Goal: Information Seeking & Learning: Compare options

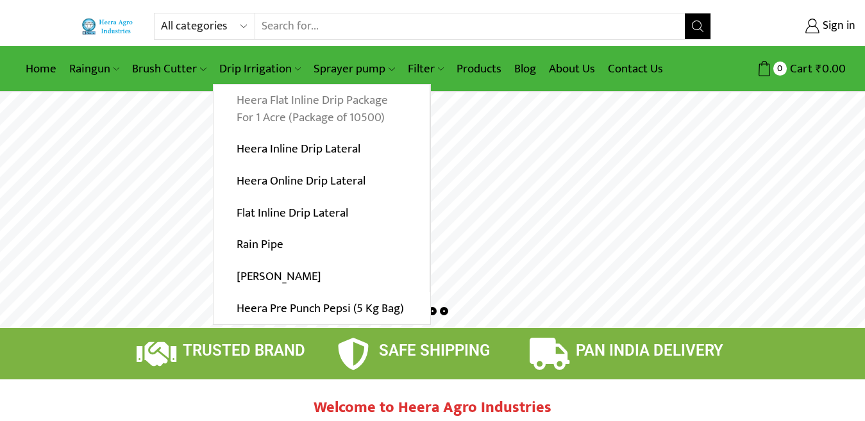
type input "iqbal1shaikh@gmail.com"
click at [295, 93] on link "Heera Flat Inline Drip Package For 1 Acre (Package of 10500)" at bounding box center [322, 109] width 216 height 49
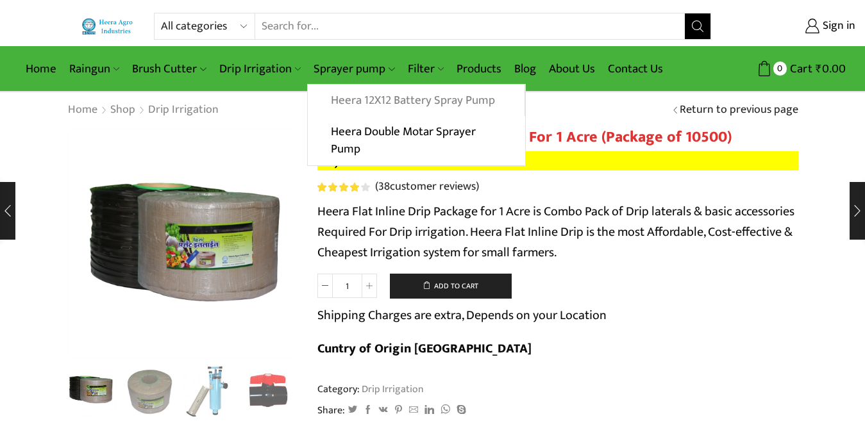
type input "[EMAIL_ADDRESS][DOMAIN_NAME]"
click at [380, 97] on link "Heera 12X12 Battery Spray Pump" at bounding box center [416, 101] width 216 height 32
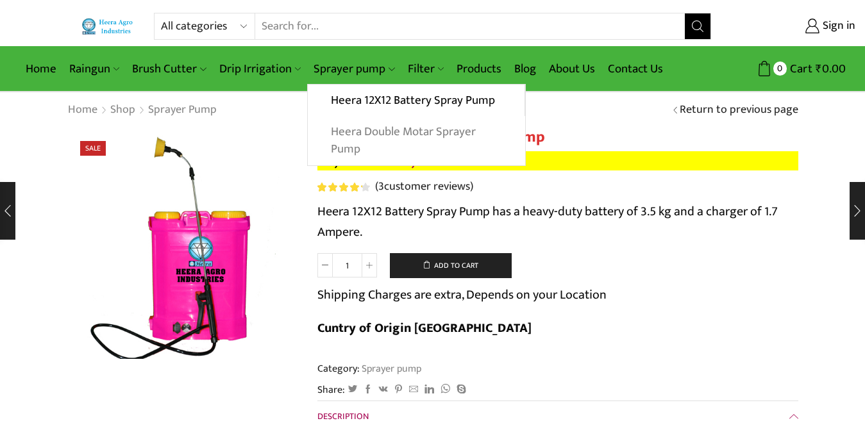
type input "[EMAIL_ADDRESS][DOMAIN_NAME]"
click at [394, 135] on link "Heera Double Motar Sprayer Pump" at bounding box center [416, 140] width 217 height 49
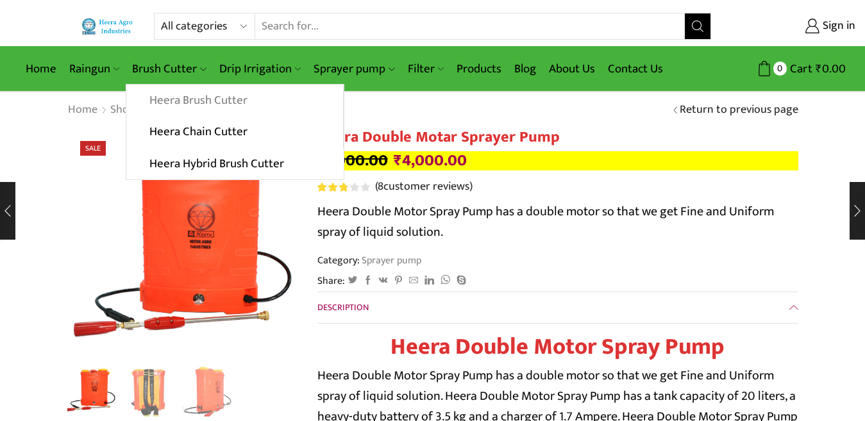
type input "[EMAIL_ADDRESS][DOMAIN_NAME]"
click at [189, 97] on link "Heera Brush Cutter" at bounding box center [234, 101] width 216 height 32
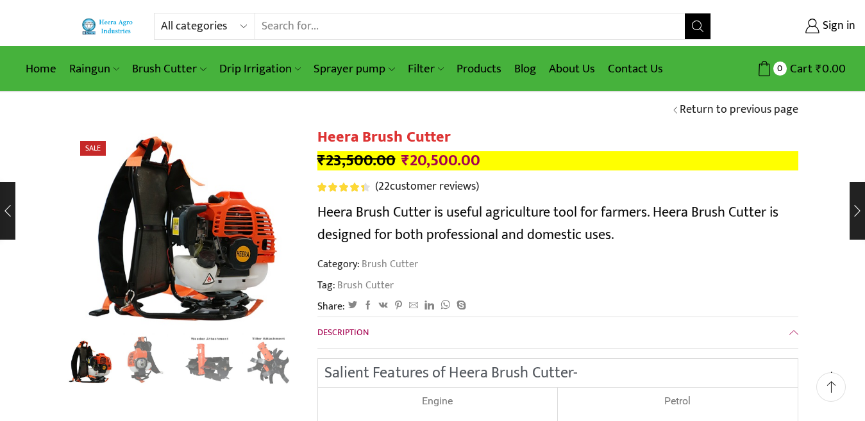
scroll to position [64, 0]
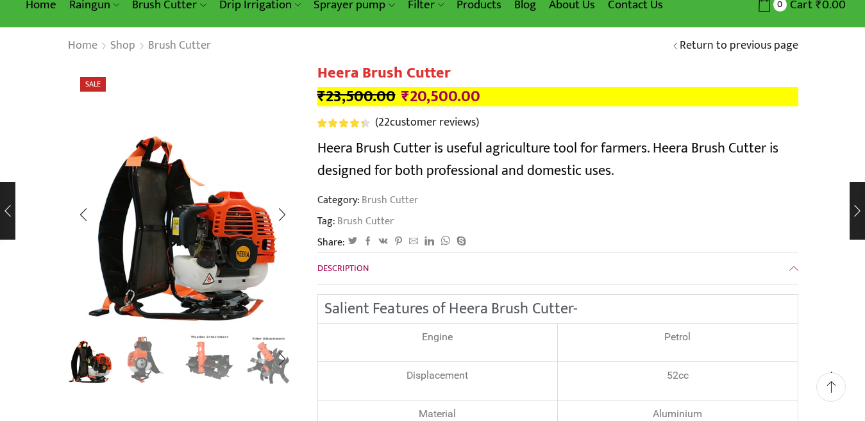
type input "[EMAIL_ADDRESS][DOMAIN_NAME]"
click at [202, 355] on img "3 / 8" at bounding box center [209, 358] width 53 height 53
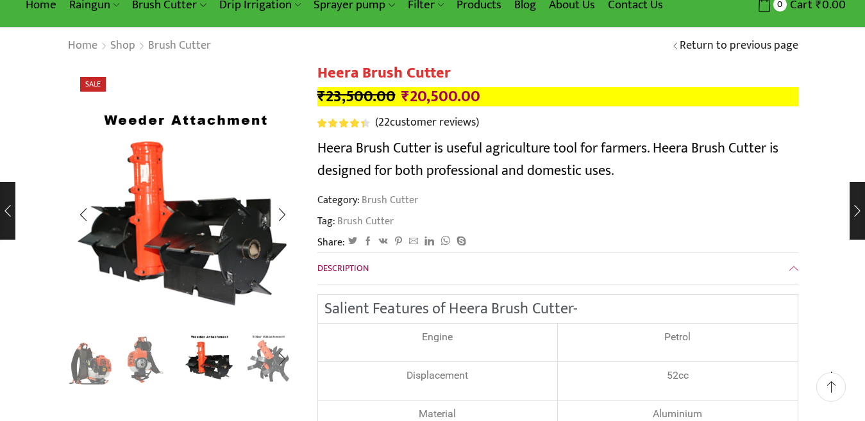
click at [264, 359] on img "4 / 8" at bounding box center [268, 358] width 53 height 53
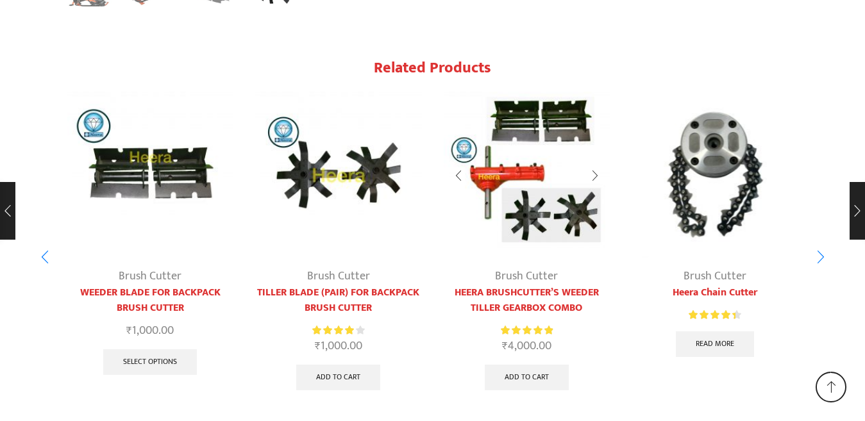
scroll to position [6663, 0]
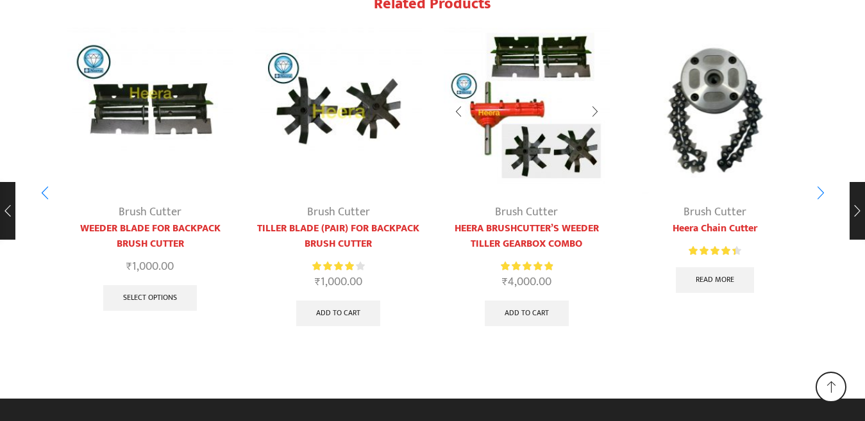
click at [527, 228] on link "HEERA BRUSHCUTTER’S WEEDER TILLER GEARBOX COMBO" at bounding box center [527, 236] width 167 height 31
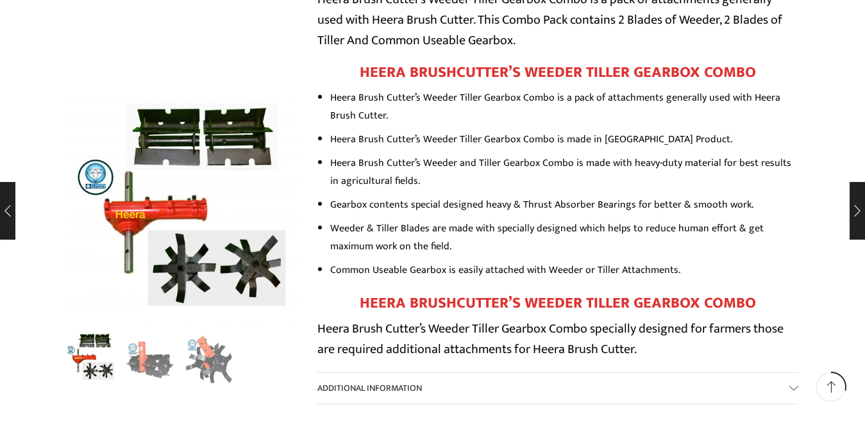
scroll to position [577, 0]
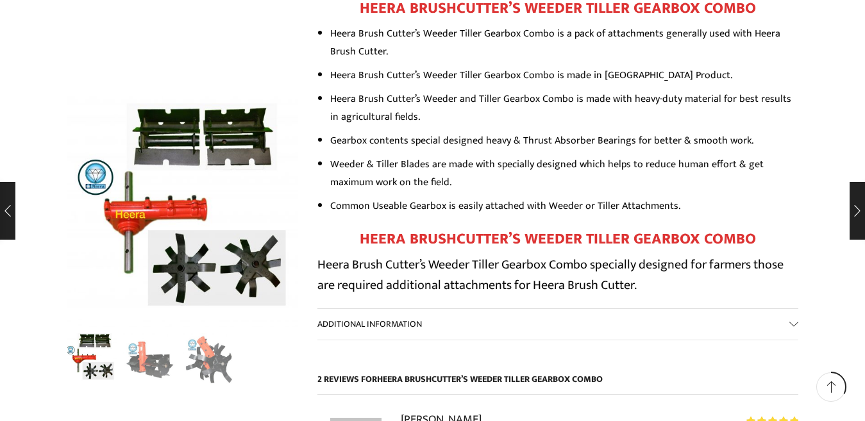
type input "[EMAIL_ADDRESS][DOMAIN_NAME]"
click at [598, 309] on link "Additional information" at bounding box center [558, 324] width 481 height 31
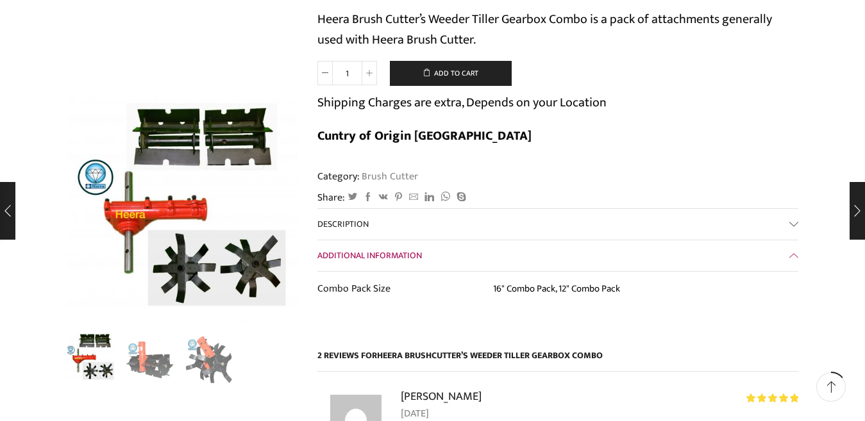
scroll to position [128, 0]
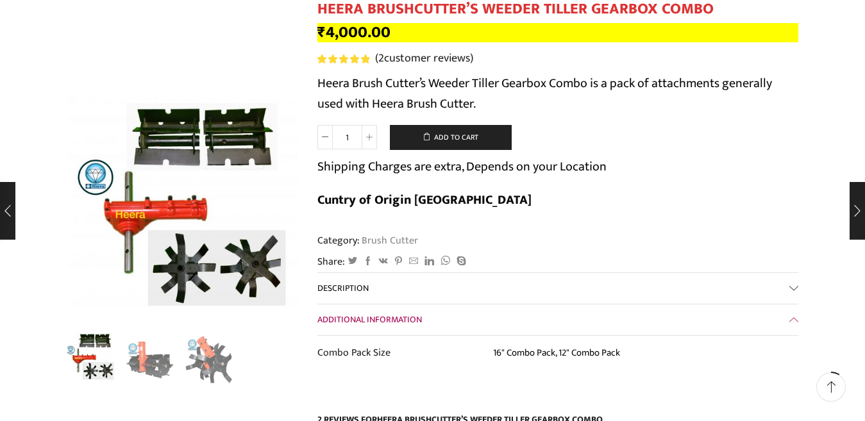
click at [788, 273] on link "Description" at bounding box center [558, 288] width 481 height 31
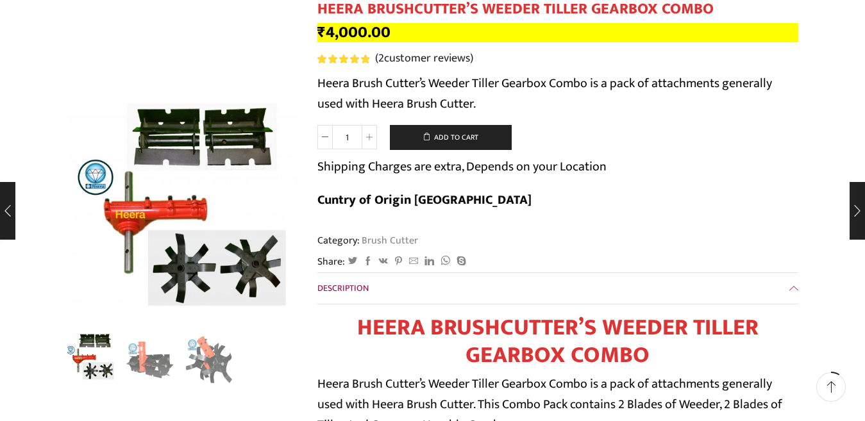
click at [788, 273] on link "Description" at bounding box center [558, 288] width 481 height 31
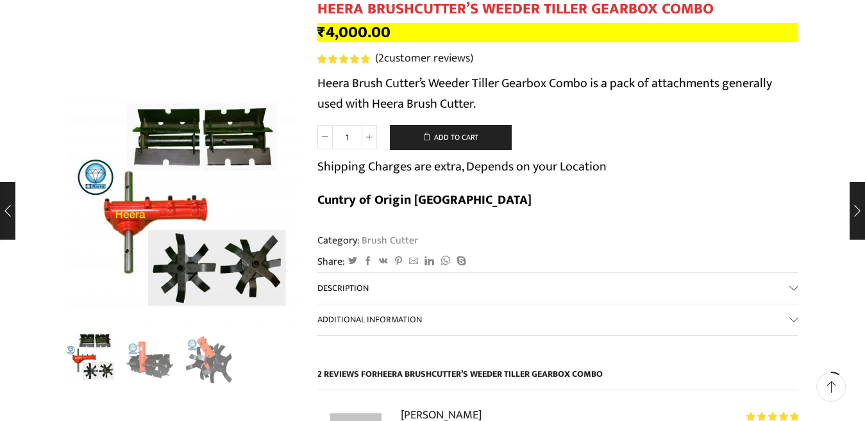
click at [788, 273] on link "Description" at bounding box center [558, 288] width 481 height 31
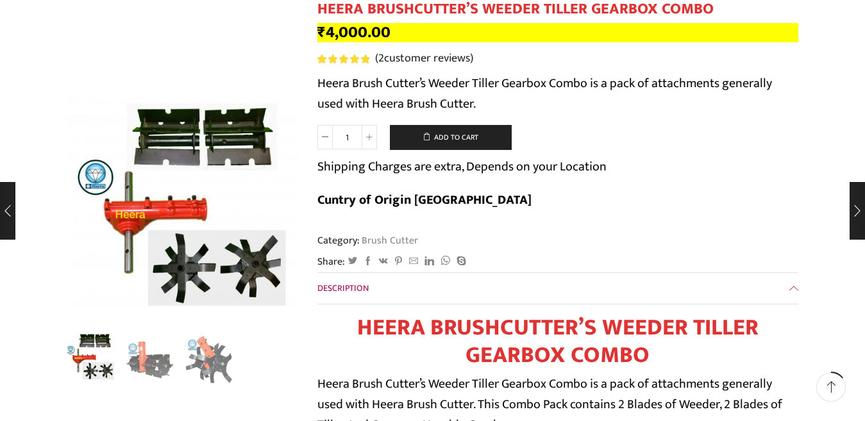
scroll to position [257, 0]
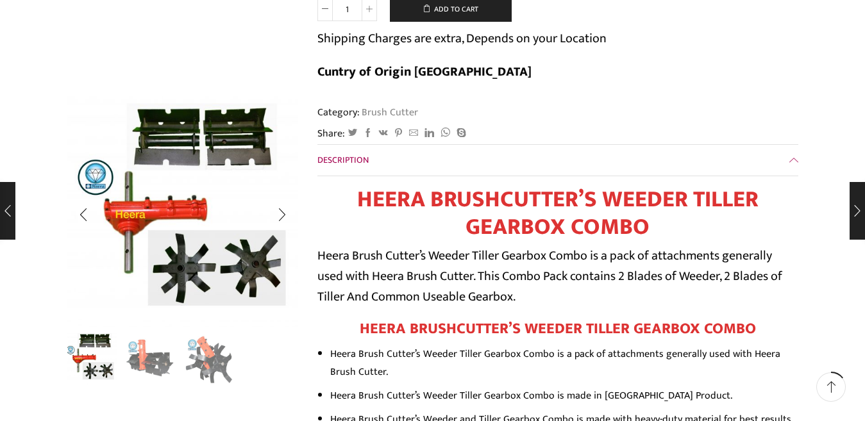
click at [154, 349] on img "2 / 3" at bounding box center [149, 358] width 53 height 53
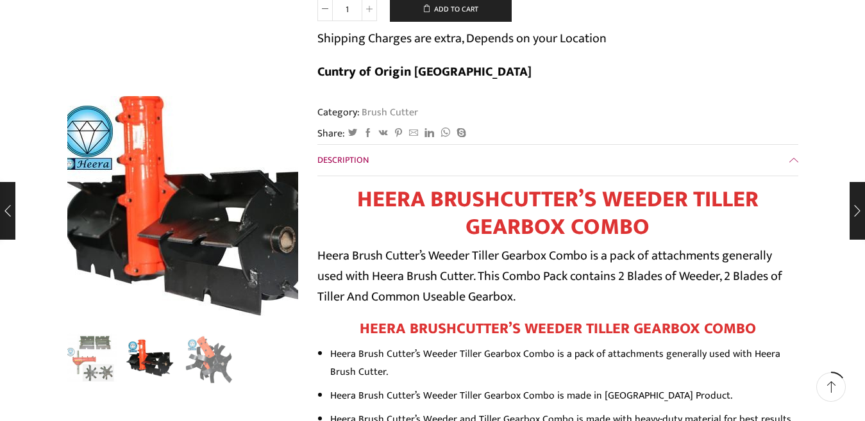
click at [182, 230] on img "2 / 3" at bounding box center [189, 204] width 321 height 321
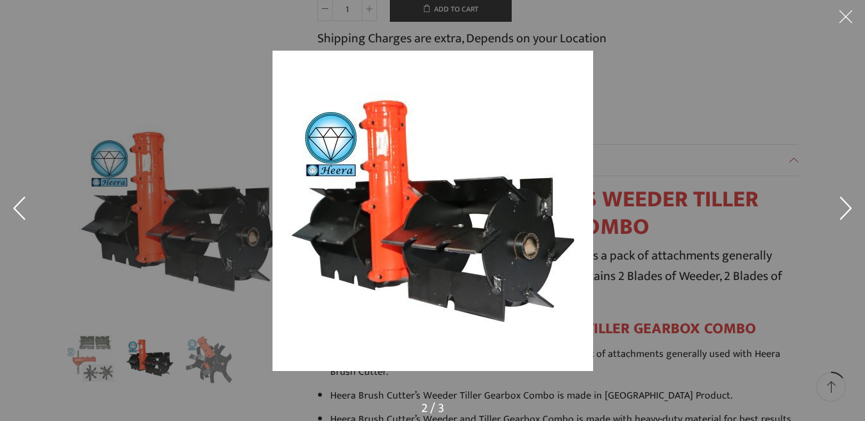
click at [844, 207] on button at bounding box center [846, 211] width 38 height 64
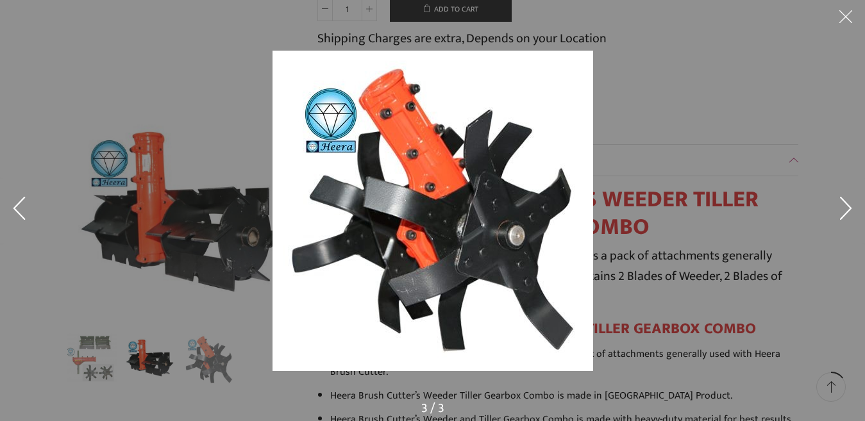
click at [844, 207] on button at bounding box center [846, 211] width 38 height 64
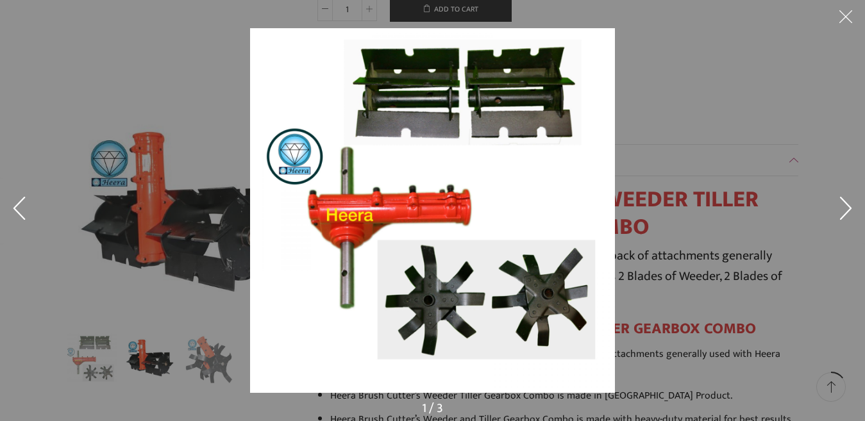
click at [844, 207] on button at bounding box center [846, 211] width 38 height 64
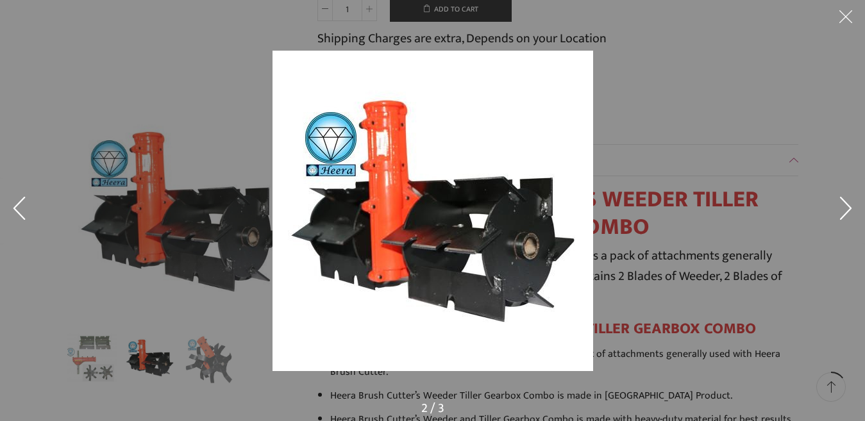
click at [844, 207] on button at bounding box center [846, 211] width 38 height 64
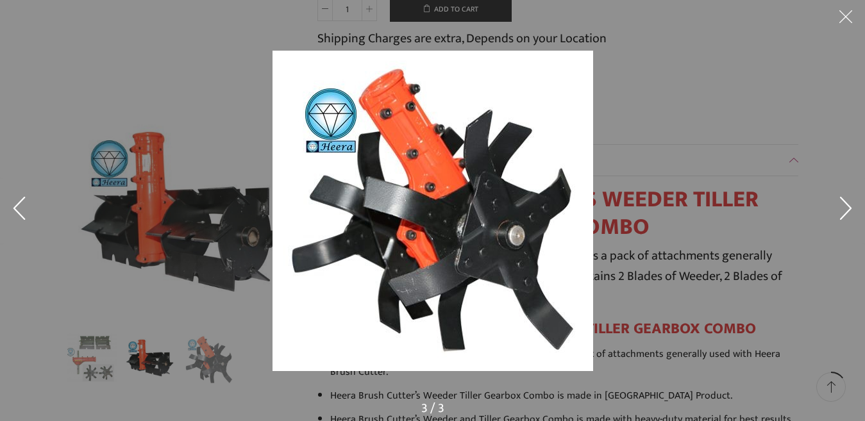
click at [844, 207] on button at bounding box center [846, 211] width 38 height 64
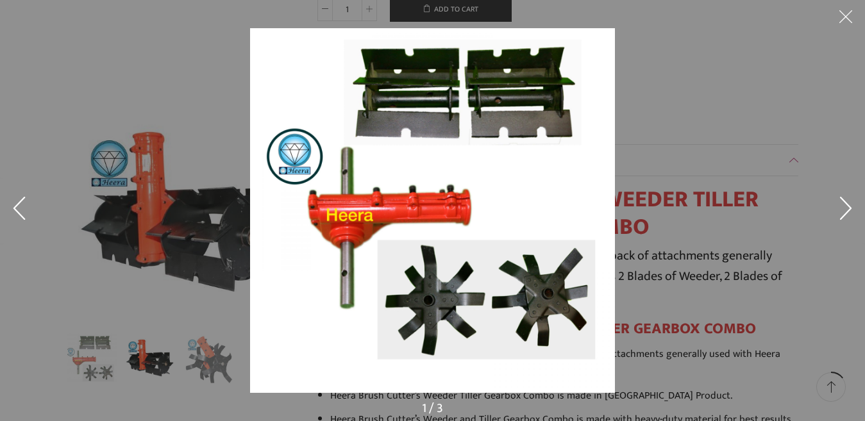
click at [849, 17] on button at bounding box center [846, 19] width 38 height 38
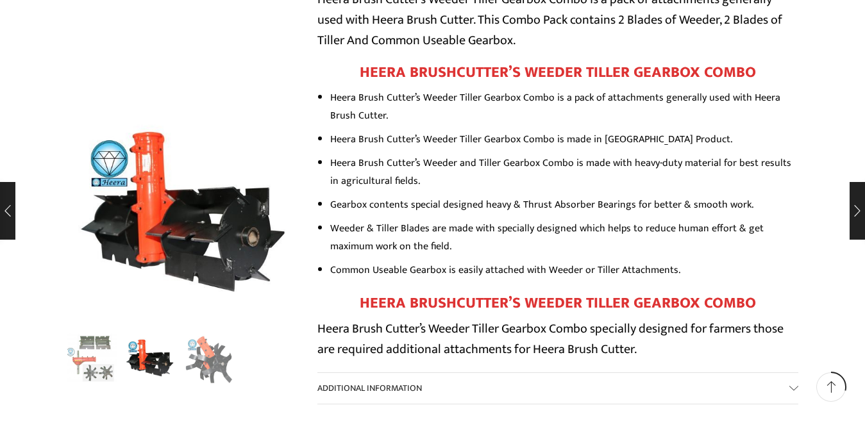
scroll to position [577, 0]
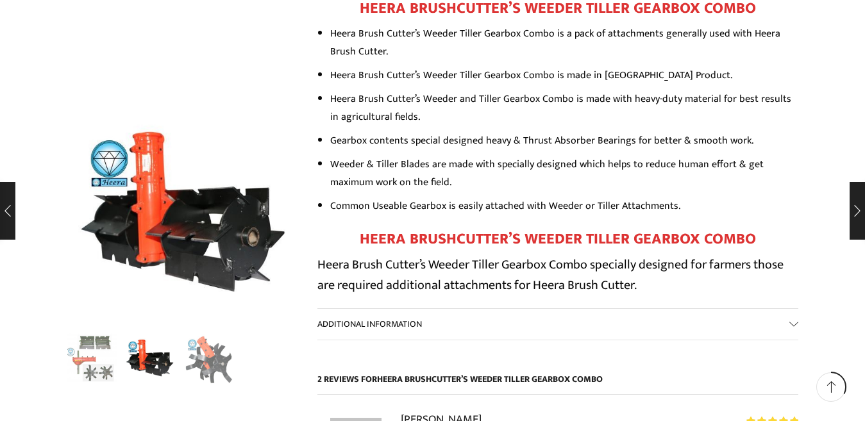
click at [792, 309] on link "Additional information" at bounding box center [558, 324] width 481 height 31
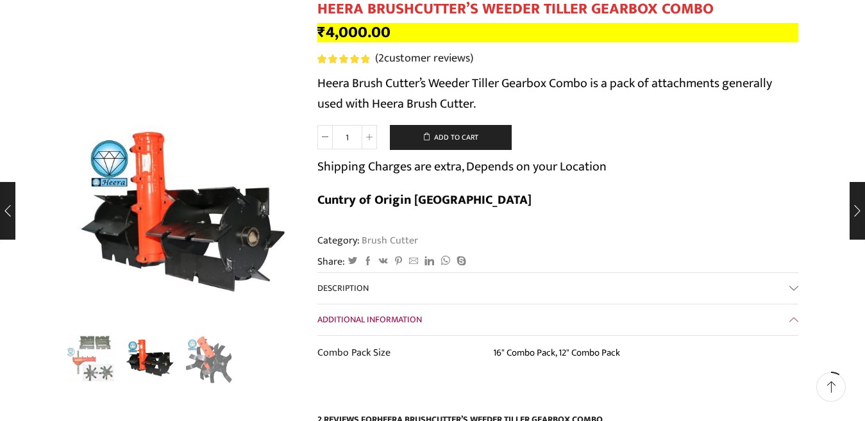
scroll to position [0, 0]
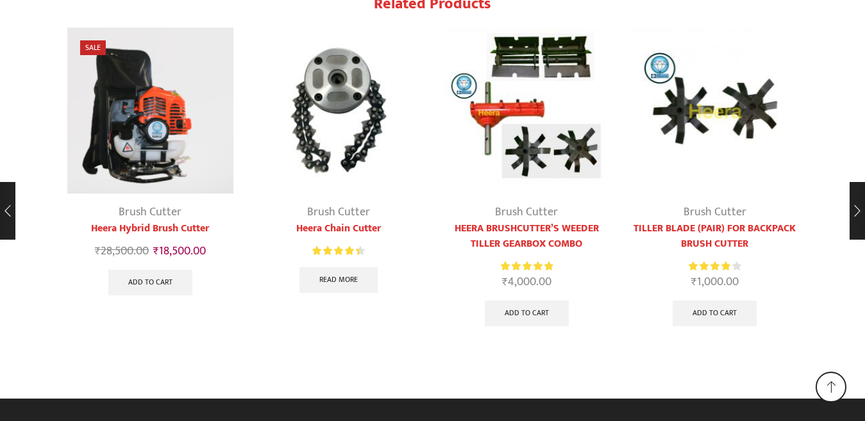
scroll to position [6598, 0]
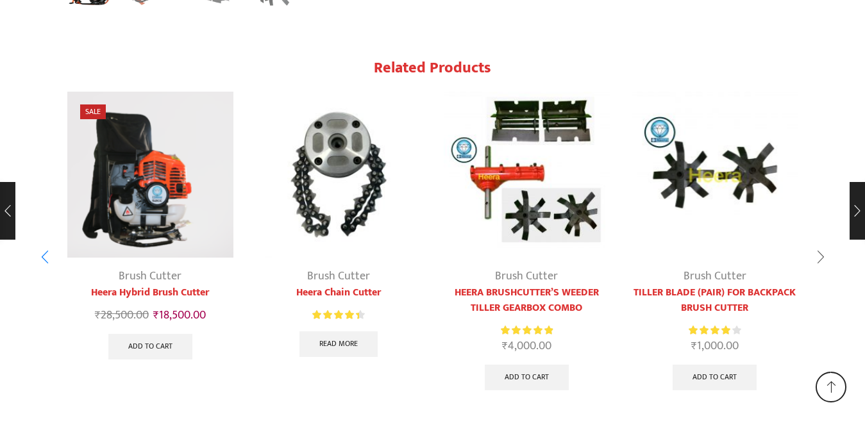
type input "iqbal1shaikh@gmail.com"
click at [817, 259] on div "Next slide" at bounding box center [821, 258] width 32 height 32
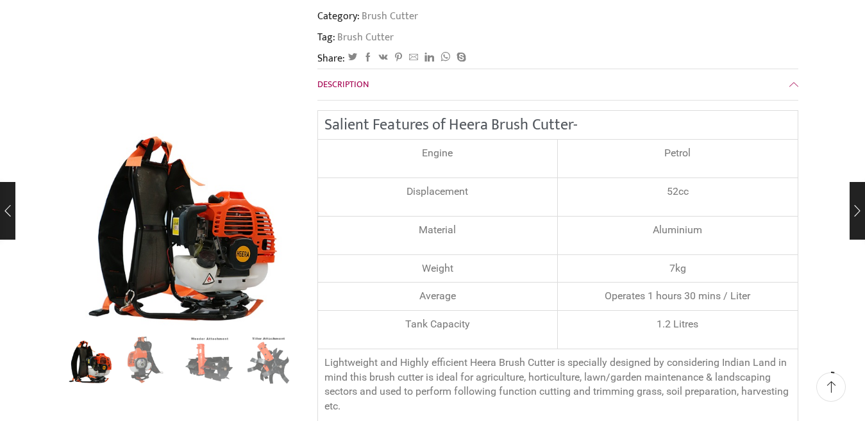
scroll to position [0, 0]
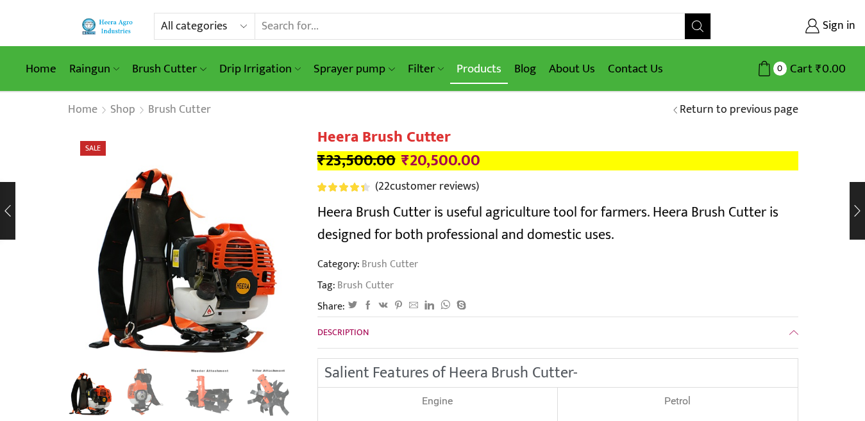
click at [476, 68] on link "Products" at bounding box center [479, 69] width 58 height 30
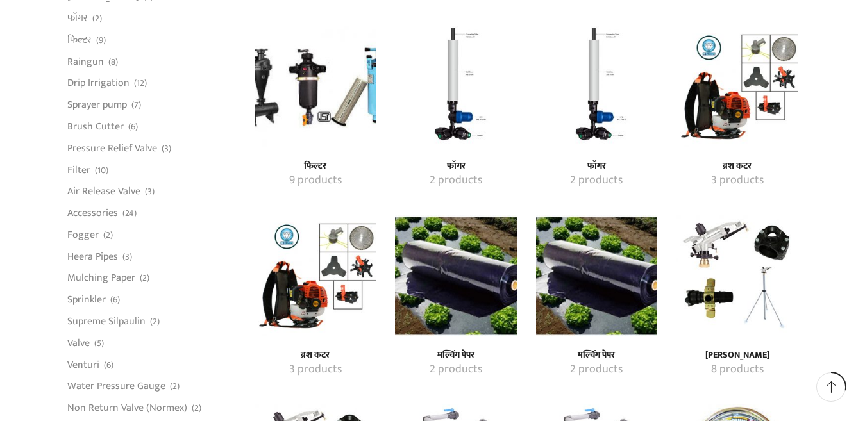
scroll to position [962, 0]
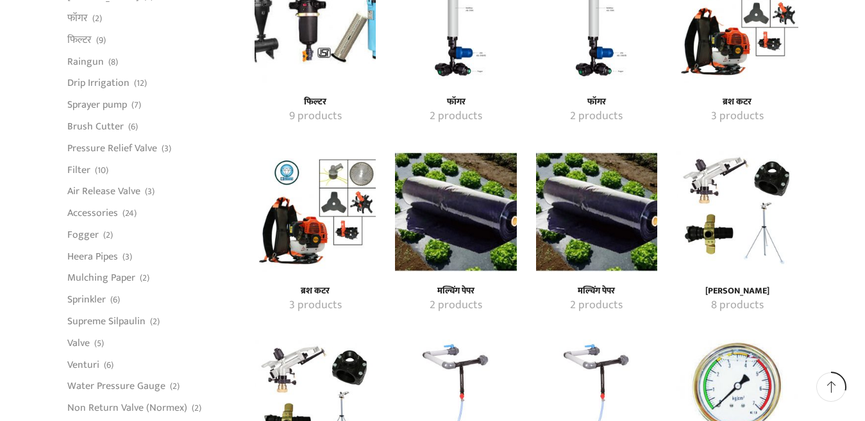
type input "[EMAIL_ADDRESS][DOMAIN_NAME]"
click at [465, 246] on img "Visit product category मल्चिंग पेपर" at bounding box center [455, 211] width 121 height 121
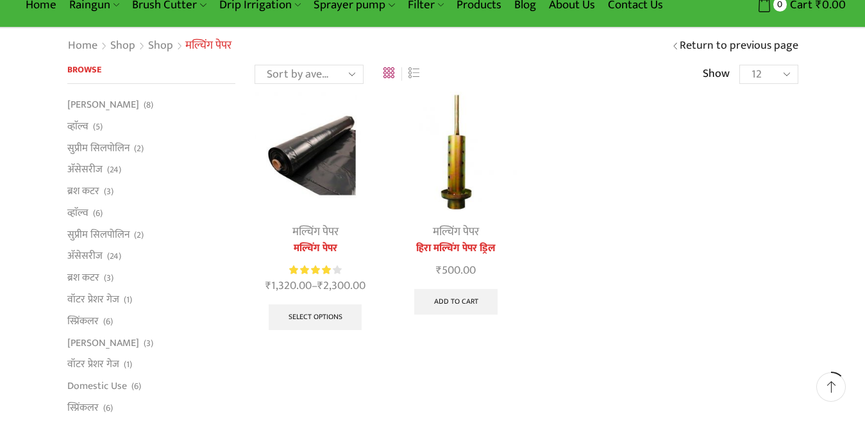
scroll to position [128, 0]
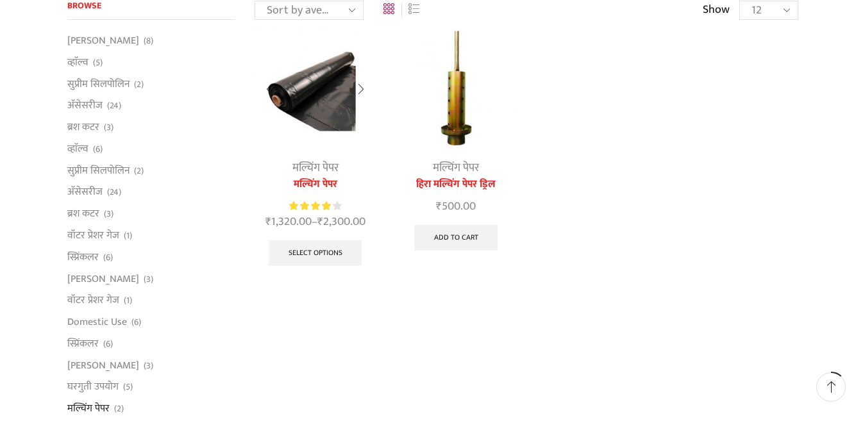
type input "[EMAIL_ADDRESS][DOMAIN_NAME]"
click at [318, 119] on img at bounding box center [315, 88] width 121 height 121
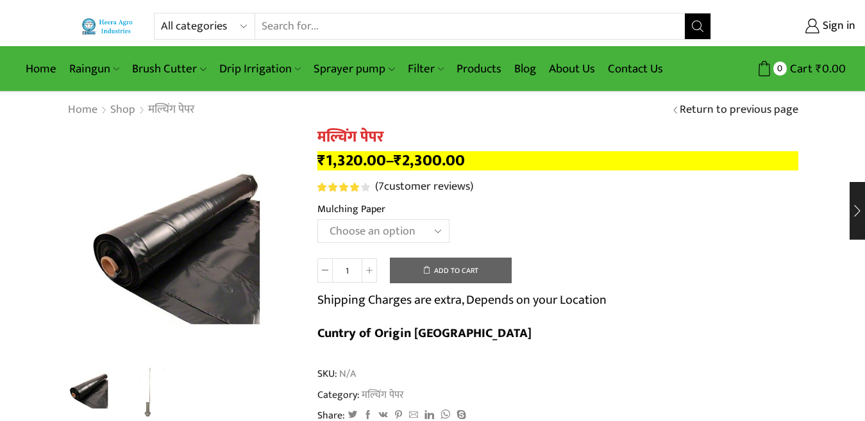
type input "[EMAIL_ADDRESS][DOMAIN_NAME]"
click at [434, 225] on select "Choose an option 1000 X 20 X [PHONE_NUMBER] X [PHONE_NUMBER] X [PHONE_NUMBER] X…" at bounding box center [384, 231] width 132 height 24
click at [318, 219] on select "Choose an option 1000 X 20 X [PHONE_NUMBER] X [PHONE_NUMBER] X [PHONE_NUMBER] X…" at bounding box center [384, 231] width 132 height 24
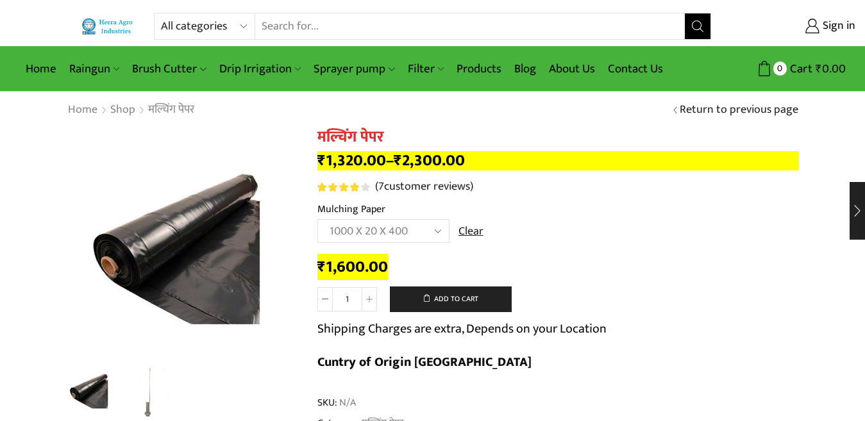
click at [441, 229] on select "Choose an option 1000 X 20 X [PHONE_NUMBER] X [PHONE_NUMBER] X [PHONE_NUMBER] X…" at bounding box center [384, 231] width 132 height 24
click at [318, 219] on select "Choose an option 1000 X 20 X [PHONE_NUMBER] X [PHONE_NUMBER] X [PHONE_NUMBER] X…" at bounding box center [384, 231] width 132 height 24
click at [442, 234] on select "Choose an option 1000 X 20 X [PHONE_NUMBER] X [PHONE_NUMBER] X [PHONE_NUMBER] X…" at bounding box center [384, 231] width 132 height 24
click at [318, 219] on select "Choose an option 1000 X 20 X [PHONE_NUMBER] X [PHONE_NUMBER] X [PHONE_NUMBER] X…" at bounding box center [384, 231] width 132 height 24
click at [437, 232] on select "Choose an option 1000 X 20 X [PHONE_NUMBER] X [PHONE_NUMBER] X [PHONE_NUMBER] X…" at bounding box center [384, 231] width 132 height 24
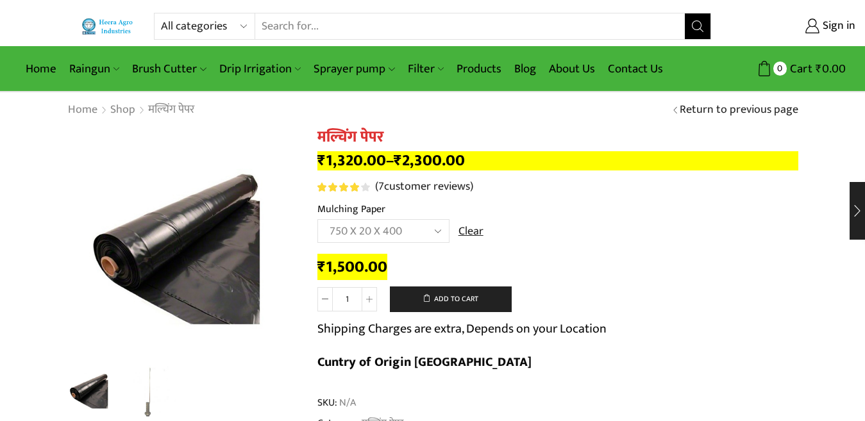
click at [318, 219] on select "Choose an option 1000 X 20 X [PHONE_NUMBER] X [PHONE_NUMBER] X [PHONE_NUMBER] X…" at bounding box center [384, 231] width 132 height 24
click at [431, 231] on select "Choose an option 1000 X 20 X [PHONE_NUMBER] X [PHONE_NUMBER] X [PHONE_NUMBER] X…" at bounding box center [384, 231] width 132 height 24
click at [318, 219] on select "Choose an option 1000 X 20 X [PHONE_NUMBER] X [PHONE_NUMBER] X [PHONE_NUMBER] X…" at bounding box center [384, 231] width 132 height 24
click at [437, 230] on select "Choose an option 1000 X 20 X [PHONE_NUMBER] X [PHONE_NUMBER] X [PHONE_NUMBER] X…" at bounding box center [384, 231] width 132 height 24
click at [318, 219] on select "Choose an option 1000 X 20 X [PHONE_NUMBER] X [PHONE_NUMBER] X [PHONE_NUMBER] X…" at bounding box center [384, 231] width 132 height 24
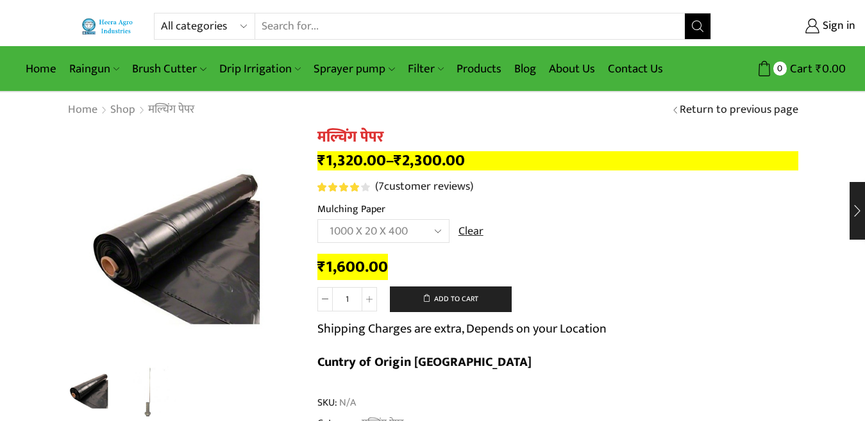
click at [432, 232] on select "Choose an option 1000 X 20 X [PHONE_NUMBER] X [PHONE_NUMBER] X [PHONE_NUMBER] X…" at bounding box center [384, 231] width 132 height 24
click at [318, 219] on select "Choose an option 1000 X 20 X [PHONE_NUMBER] X [PHONE_NUMBER] X [PHONE_NUMBER] X…" at bounding box center [384, 231] width 132 height 24
select select "1200-x-30-x-400-hi"
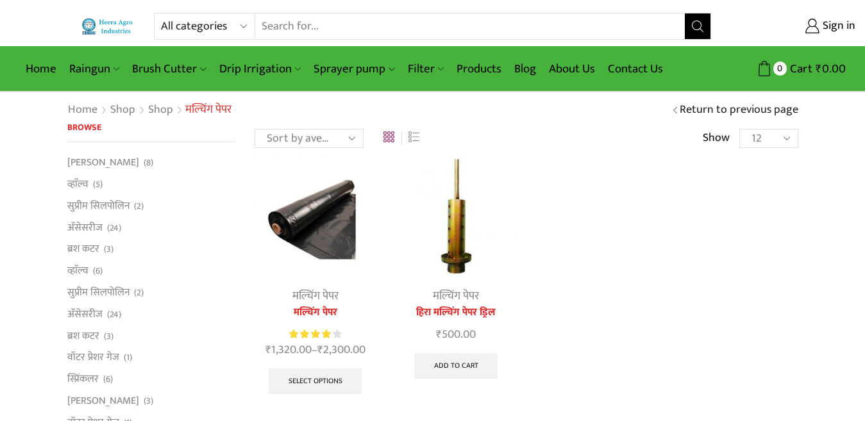
scroll to position [128, 0]
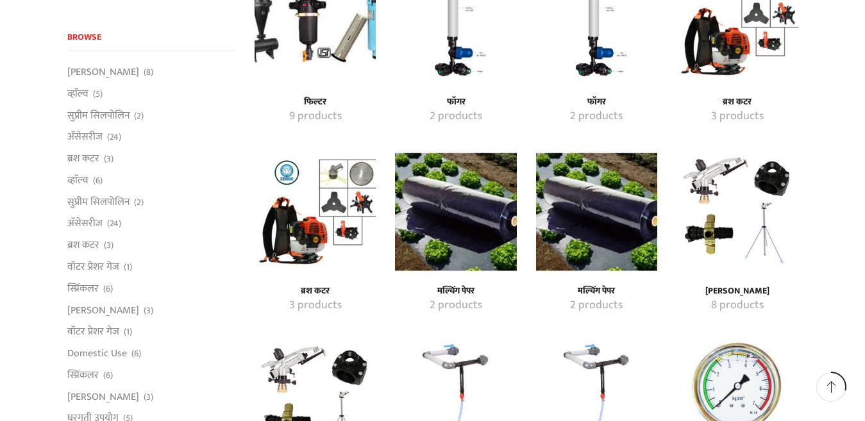
scroll to position [962, 0]
type input "[EMAIL_ADDRESS][DOMAIN_NAME]"
click at [613, 250] on img "Visit product category मल्चिंग पेपर" at bounding box center [596, 211] width 121 height 121
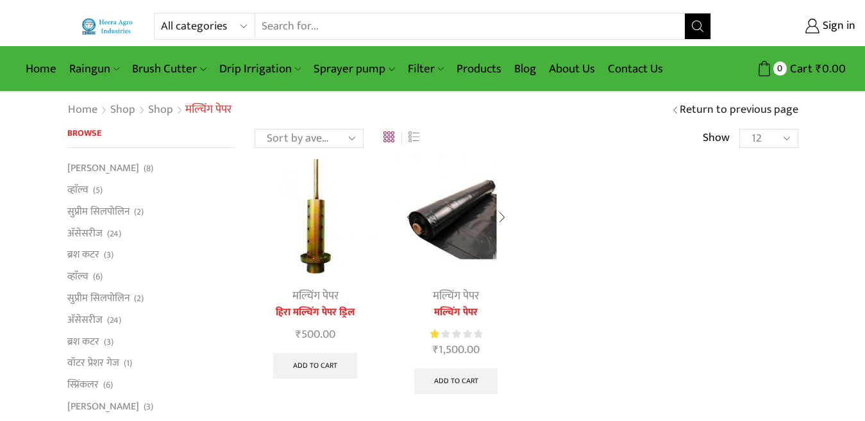
type input "[EMAIL_ADDRESS][DOMAIN_NAME]"
click at [466, 248] on img at bounding box center [455, 216] width 121 height 121
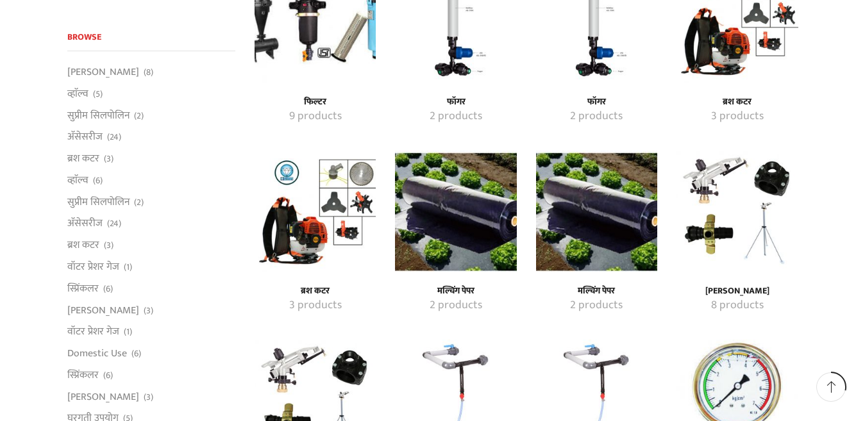
scroll to position [962, 0]
type input "[EMAIL_ADDRESS][DOMAIN_NAME]"
click at [708, 225] on img "Visit product category रेन गन" at bounding box center [737, 211] width 121 height 121
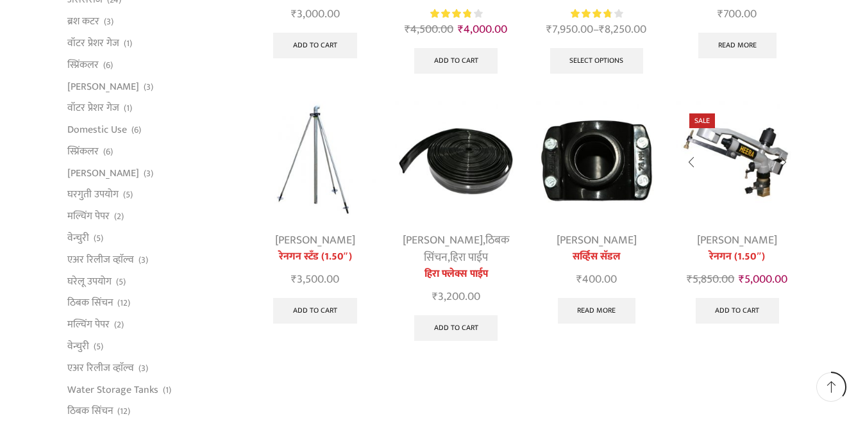
scroll to position [449, 0]
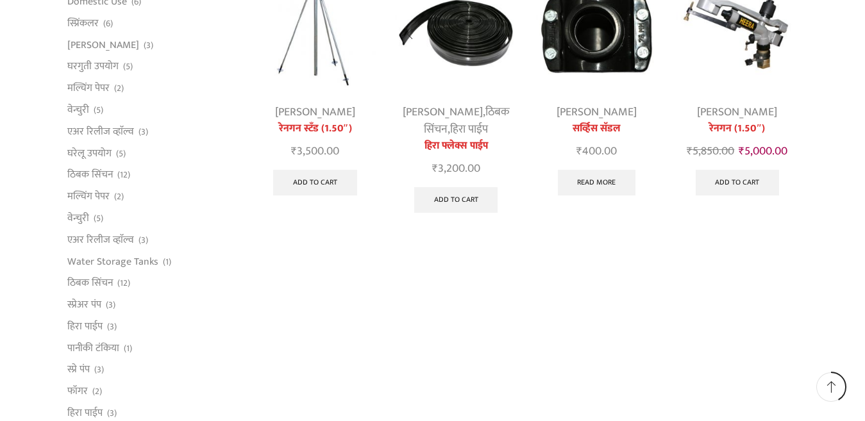
type input "[EMAIL_ADDRESS][DOMAIN_NAME]"
click at [453, 125] on link "हिरा पाईप" at bounding box center [469, 129] width 38 height 19
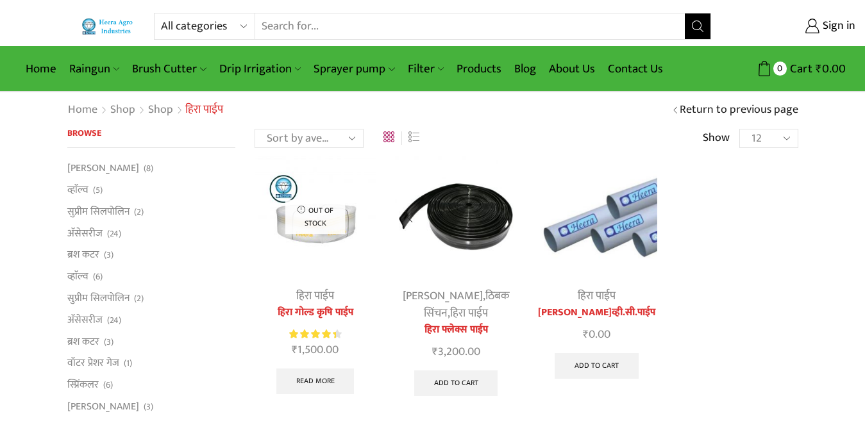
type input "[EMAIL_ADDRESS][DOMAIN_NAME]"
click at [475, 232] on img at bounding box center [455, 216] width 121 height 121
type input "[EMAIL_ADDRESS][DOMAIN_NAME]"
click at [611, 217] on img at bounding box center [596, 216] width 121 height 121
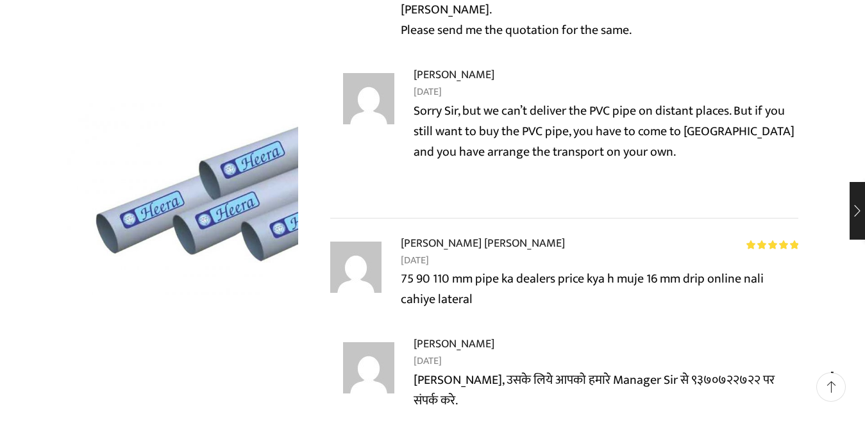
scroll to position [128, 0]
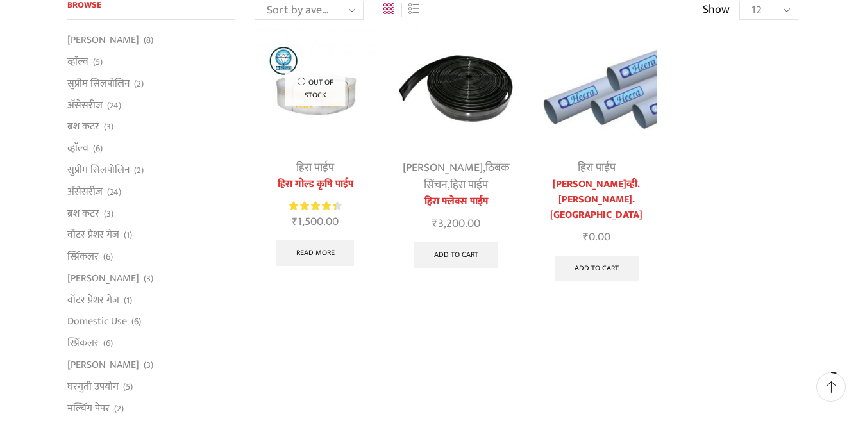
scroll to position [64, 0]
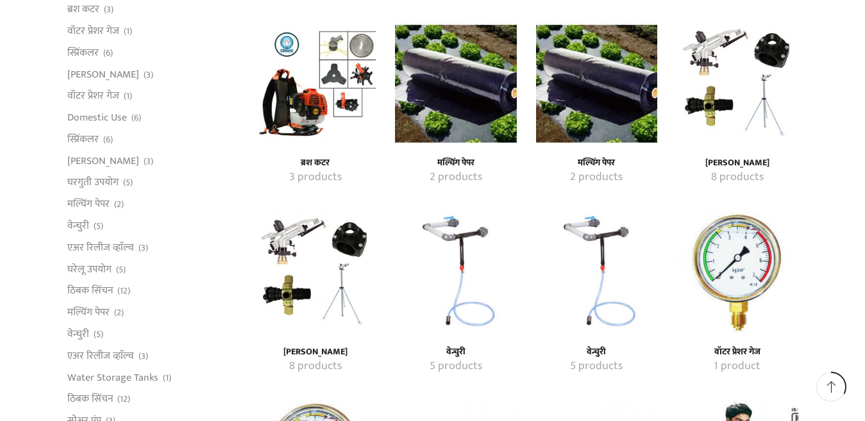
scroll to position [1155, 0]
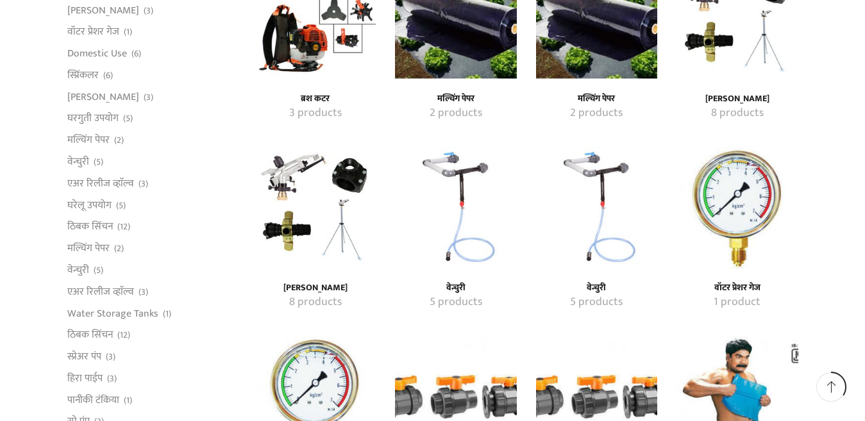
type input "[EMAIL_ADDRESS][DOMAIN_NAME]"
click at [457, 171] on img "Visit product category वेन्चुरी" at bounding box center [455, 208] width 121 height 121
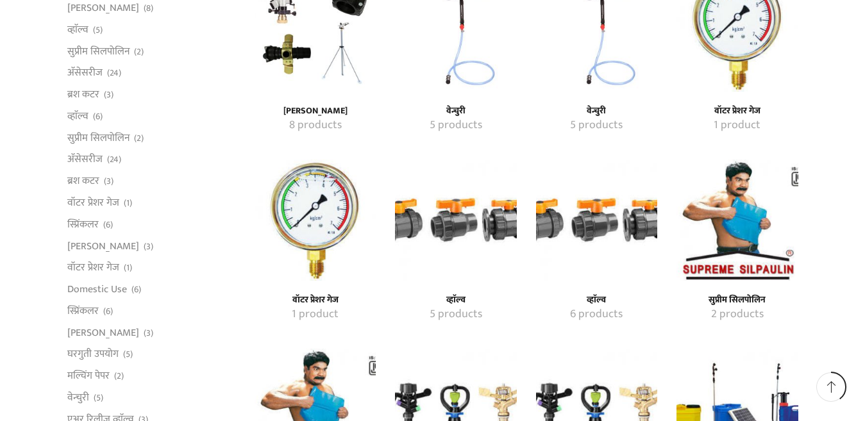
scroll to position [1396, 0]
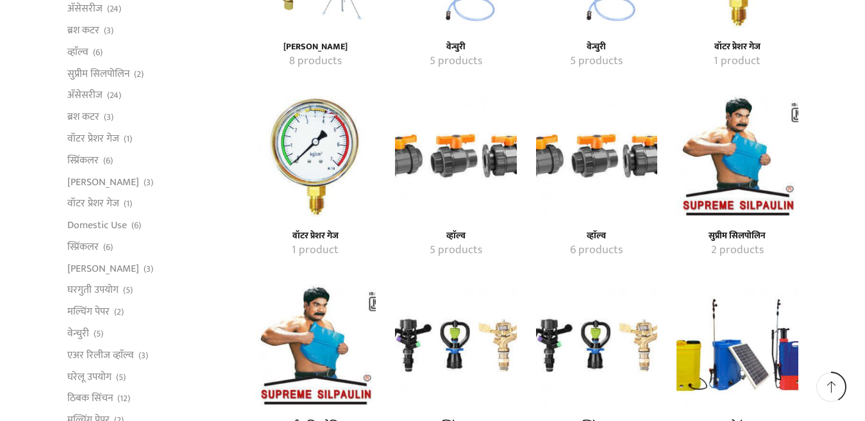
type input "[EMAIL_ADDRESS][DOMAIN_NAME]"
click at [302, 160] on img "Visit product category वॉटर प्रेशर गेज" at bounding box center [315, 156] width 121 height 121
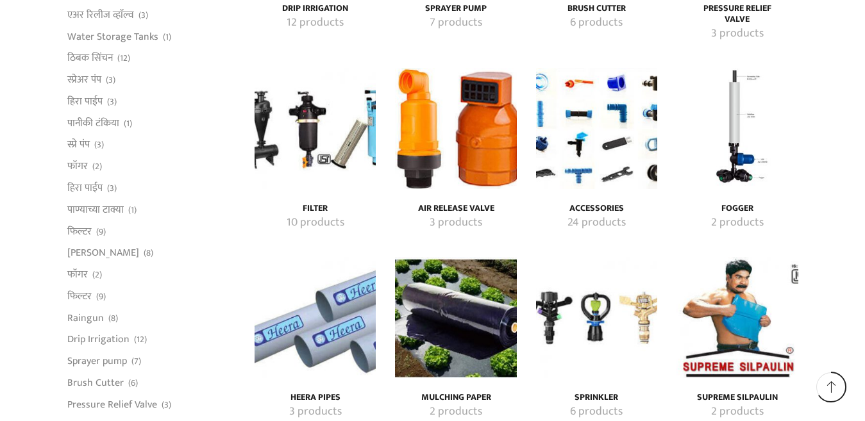
scroll to position [2063, 0]
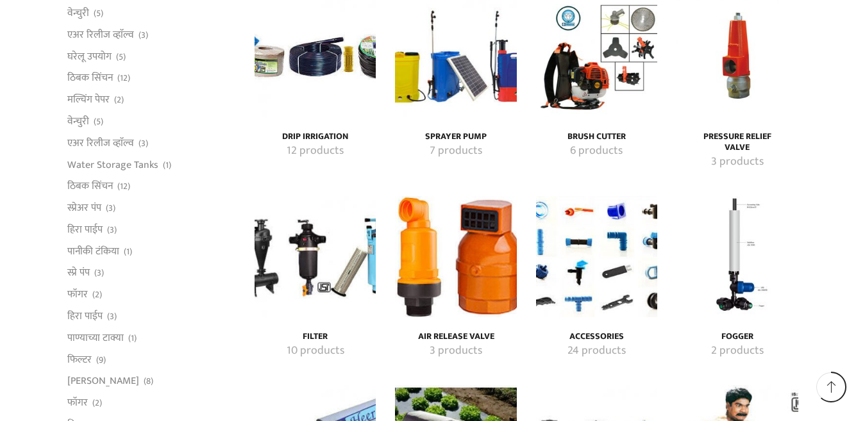
type input "[EMAIL_ADDRESS][DOMAIN_NAME]"
click at [321, 66] on img "Visit product category Drip Irrigation" at bounding box center [315, 56] width 121 height 121
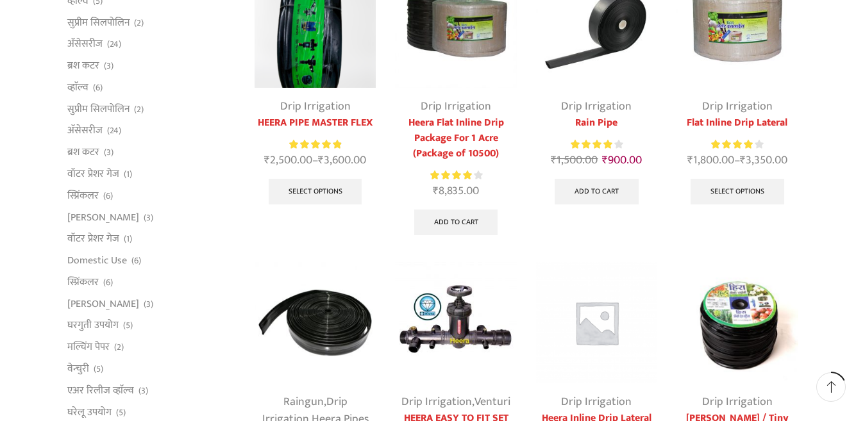
scroll to position [126, 0]
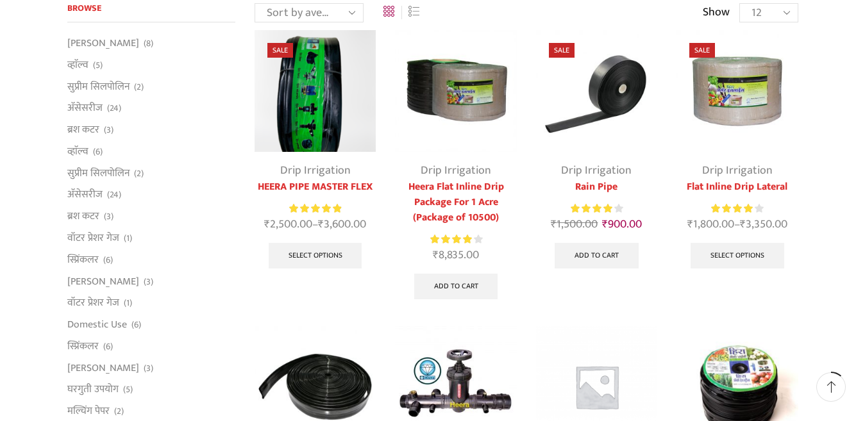
type input "[EMAIL_ADDRESS][DOMAIN_NAME]"
click at [617, 108] on img at bounding box center [596, 90] width 121 height 121
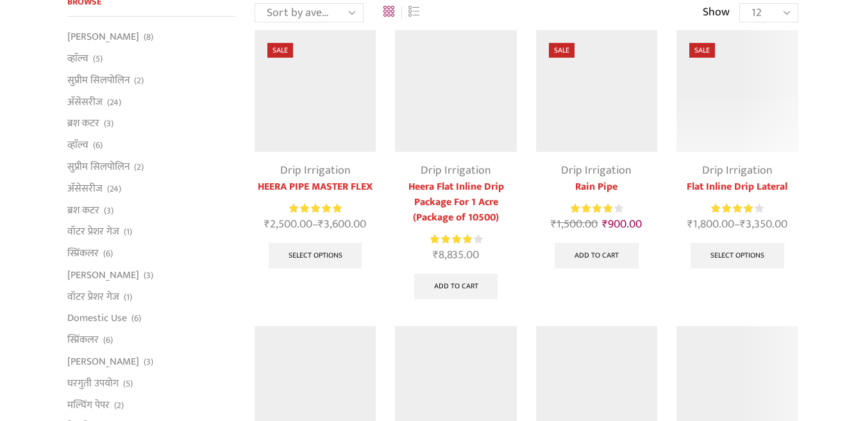
scroll to position [126, 0]
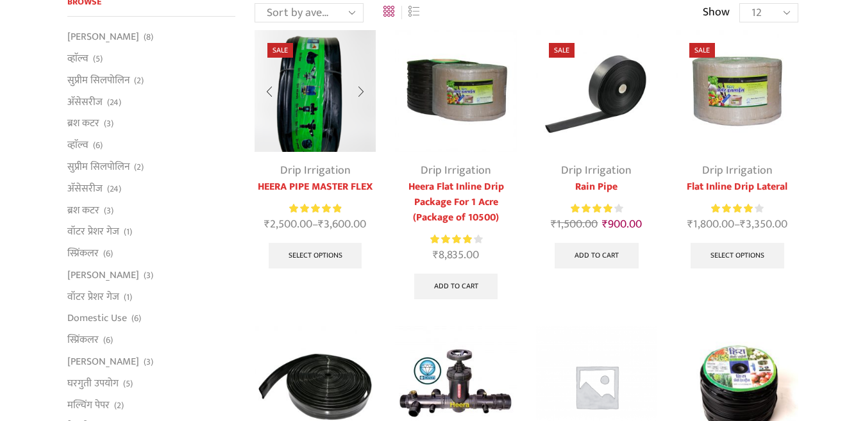
type input "[EMAIL_ADDRESS][DOMAIN_NAME]"
click at [322, 137] on img at bounding box center [315, 90] width 121 height 121
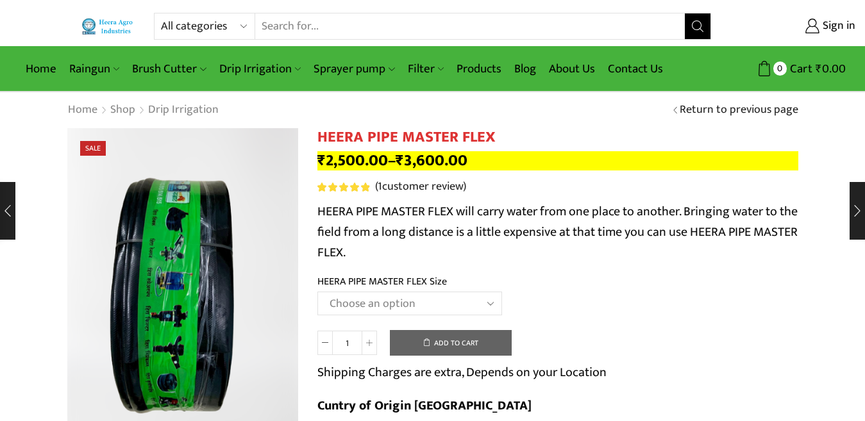
type input "[EMAIL_ADDRESS][DOMAIN_NAME]"
click at [487, 305] on select "Choose an option HEERA PIPE MASTER FLEX 3″ HEERA PIPE MASTER FLEX 4″" at bounding box center [410, 304] width 185 height 24
click at [318, 292] on select "Choose an option HEERA PIPE MASTER FLEX 3″ HEERA PIPE MASTER FLEX 4″" at bounding box center [410, 304] width 185 height 24
select select "HEERA PIPE MASTER FLEX 3″"
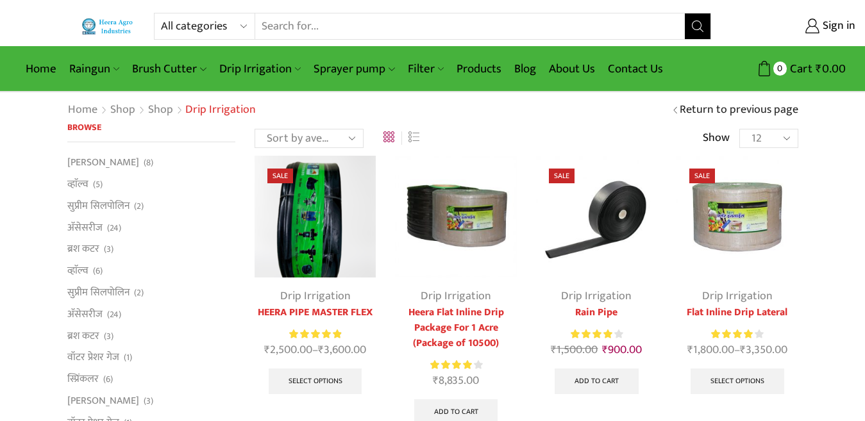
scroll to position [126, 0]
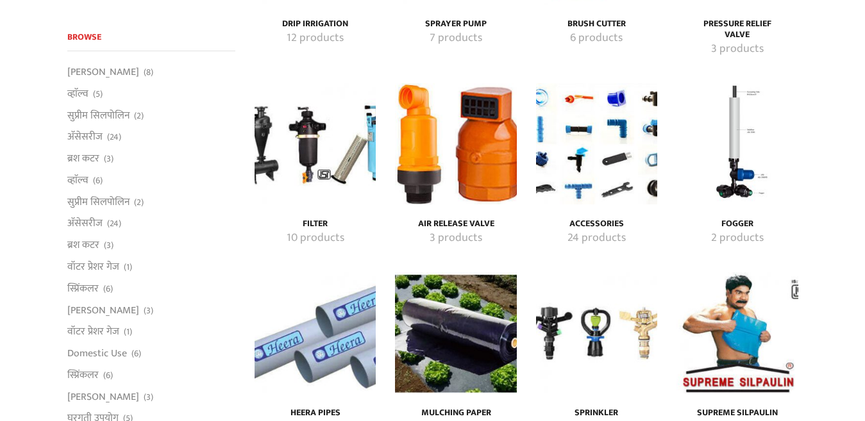
scroll to position [2176, 0]
type input "[EMAIL_ADDRESS][DOMAIN_NAME]"
click at [321, 172] on img "Visit product category Filter" at bounding box center [315, 143] width 121 height 121
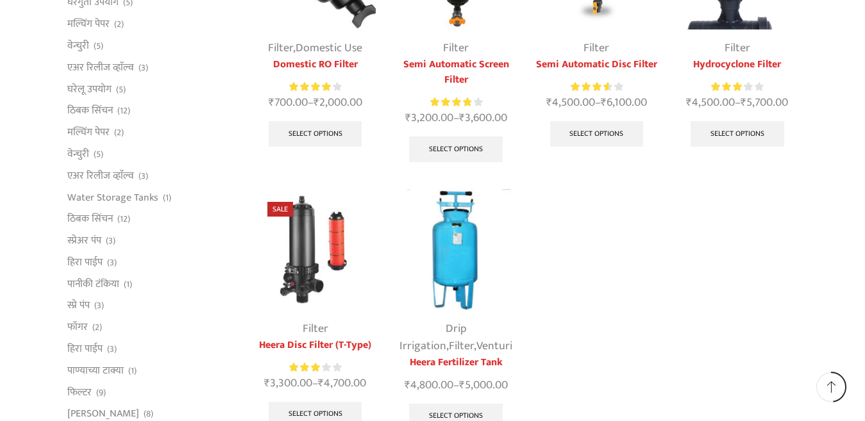
scroll to position [128, 0]
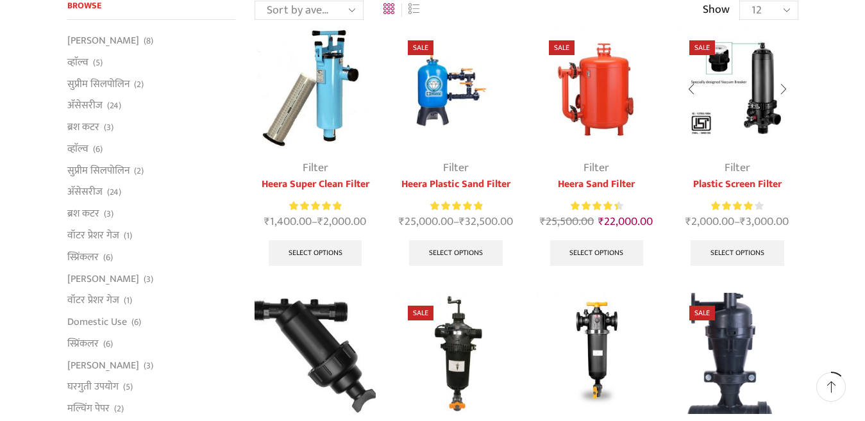
type input "[EMAIL_ADDRESS][DOMAIN_NAME]"
click at [738, 129] on img at bounding box center [737, 88] width 121 height 121
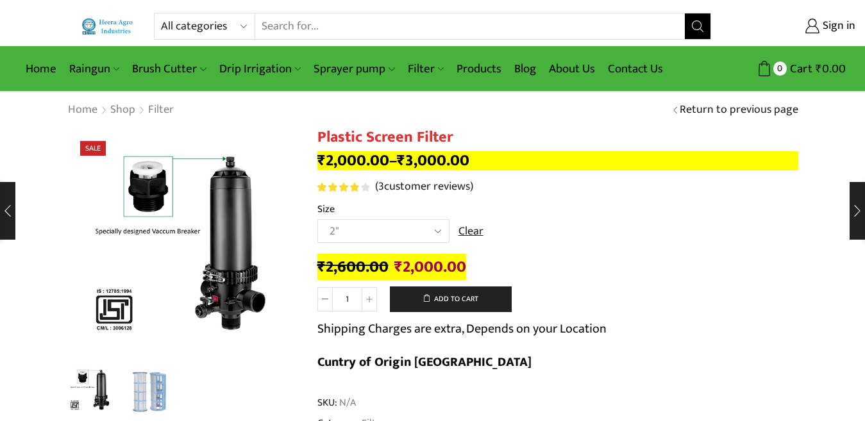
type input "[EMAIL_ADDRESS][DOMAIN_NAME]"
click at [435, 230] on select "Choose an option 2" 2.5" 3" 40M Cube 3" 50M Cube" at bounding box center [384, 231] width 132 height 24
click at [318, 219] on select "Choose an option 2" 2.5" 3" 40M Cube 3" 50M Cube" at bounding box center [384, 231] width 132 height 24
select select "2.5""
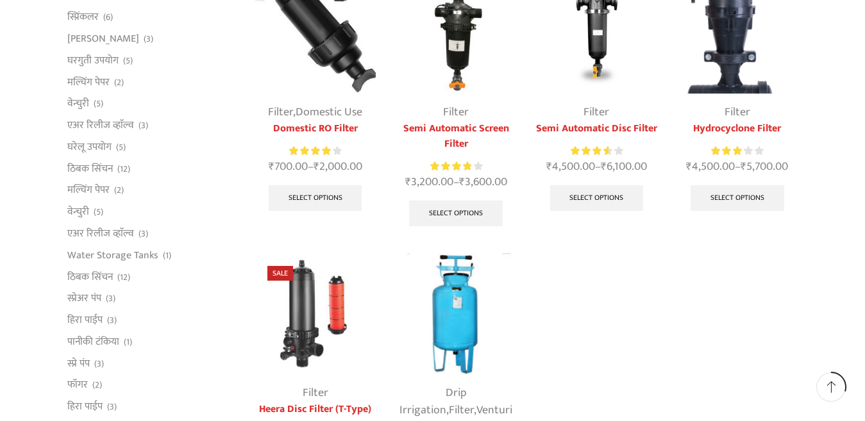
scroll to position [128, 0]
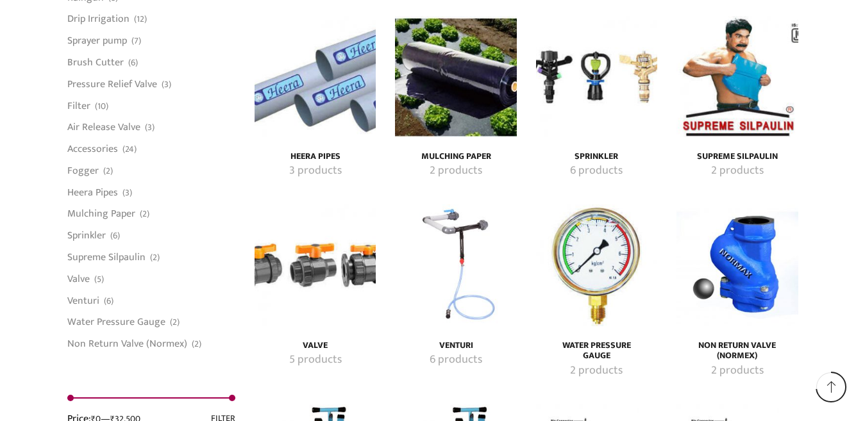
scroll to position [2240, 0]
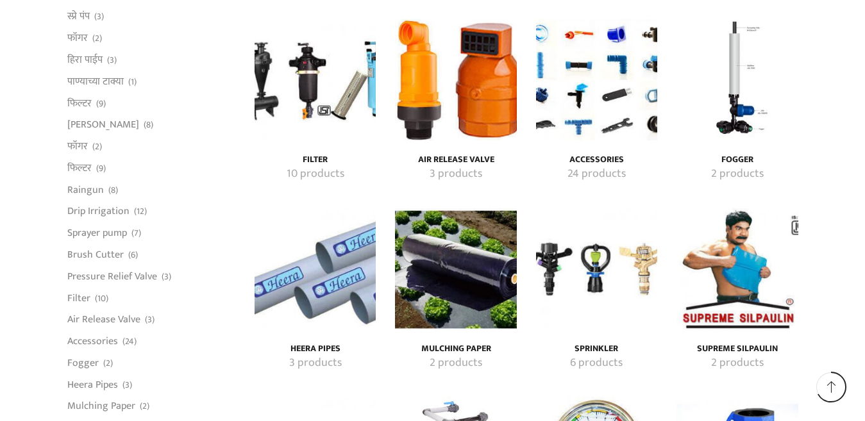
type input "[EMAIL_ADDRESS][DOMAIN_NAME]"
click at [472, 106] on img "Visit product category Air Release Valve" at bounding box center [455, 79] width 121 height 121
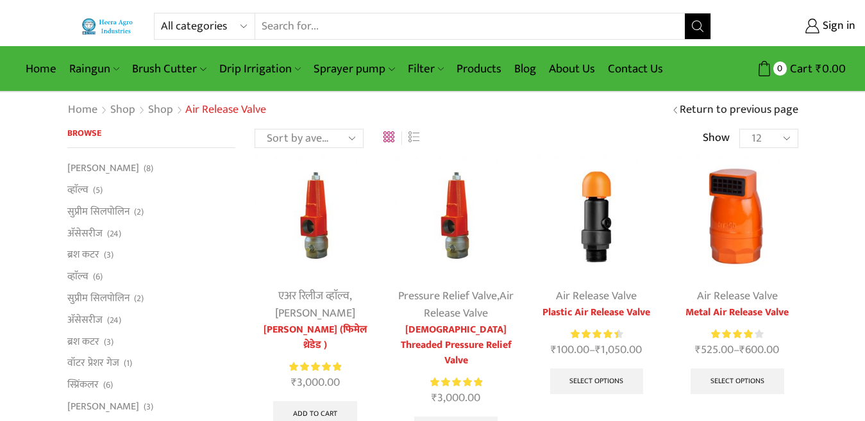
type input "[EMAIL_ADDRESS][DOMAIN_NAME]"
click at [585, 304] on link "Air Release Valve" at bounding box center [596, 296] width 81 height 19
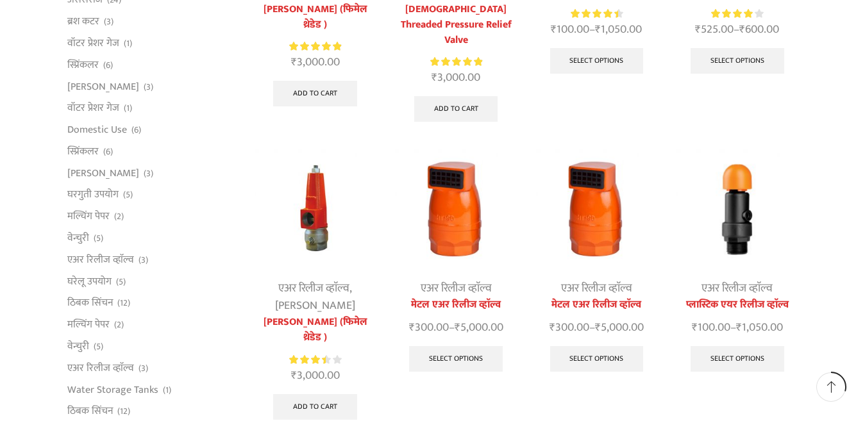
scroll to position [192, 0]
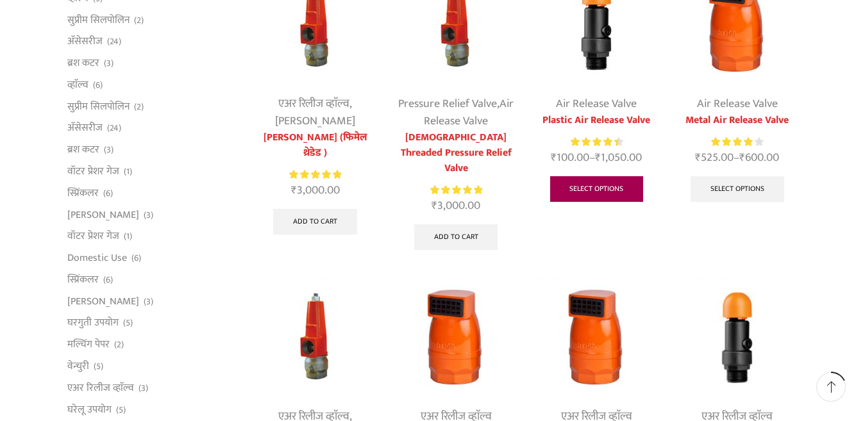
type input "[EMAIL_ADDRESS][DOMAIN_NAME]"
click at [597, 196] on link "Select options" at bounding box center [597, 189] width 94 height 26
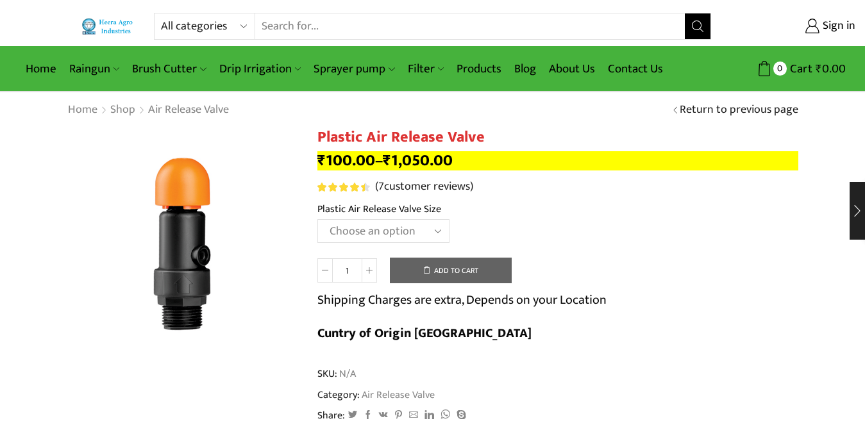
type input "iqbal1shaikh@gmail.com"
click at [434, 228] on select "Choose an option HT-90P 2" HT88P 1"" at bounding box center [384, 231] width 132 height 24
click at [318, 219] on select "Choose an option HT-90P 2" HT88P 1"" at bounding box center [384, 231] width 132 height 24
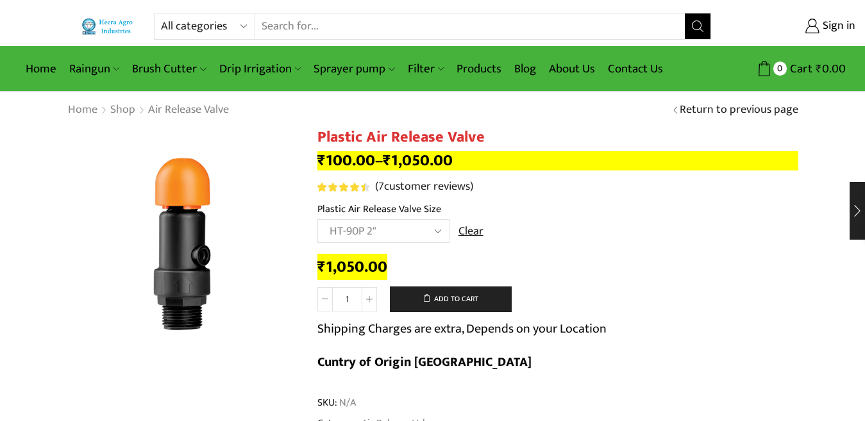
click at [437, 233] on select "Choose an option HT-90P 2" HT88P 1"" at bounding box center [384, 231] width 132 height 24
click at [318, 219] on select "Choose an option HT-90P 2" HT88P 1"" at bounding box center [384, 231] width 132 height 24
click at [439, 232] on select "Choose an option HT-90P 2" HT88P 1"" at bounding box center [384, 231] width 132 height 24
click at [318, 219] on select "Choose an option HT-90P 2" HT88P 1"" at bounding box center [384, 231] width 132 height 24
click at [436, 236] on select "Choose an option HT-90P 2" HT88P 1"" at bounding box center [384, 231] width 132 height 24
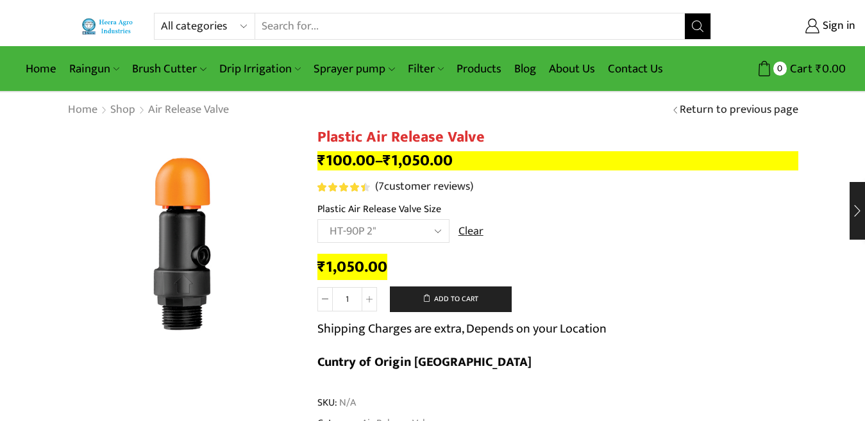
select select "ht88p-1"
click at [318, 219] on select "Choose an option HT-90P 2" HT88P 1"" at bounding box center [384, 231] width 132 height 24
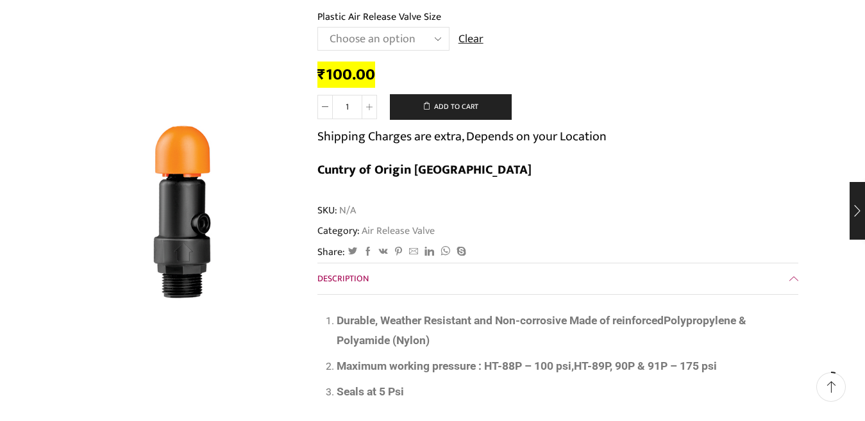
scroll to position [64, 0]
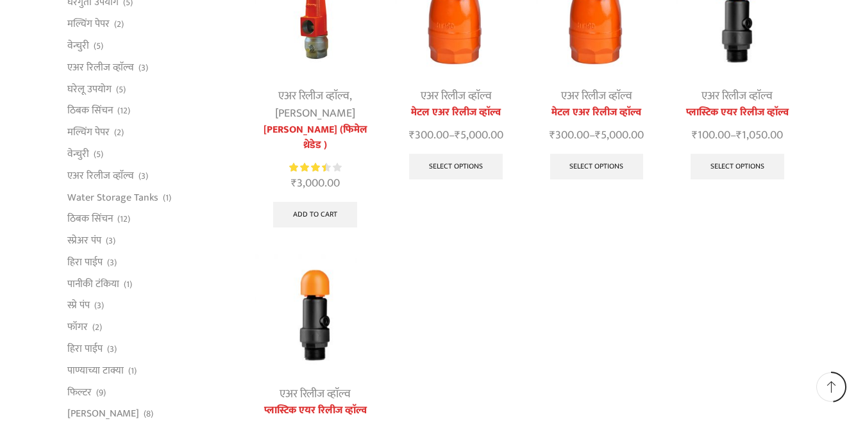
scroll to position [641, 0]
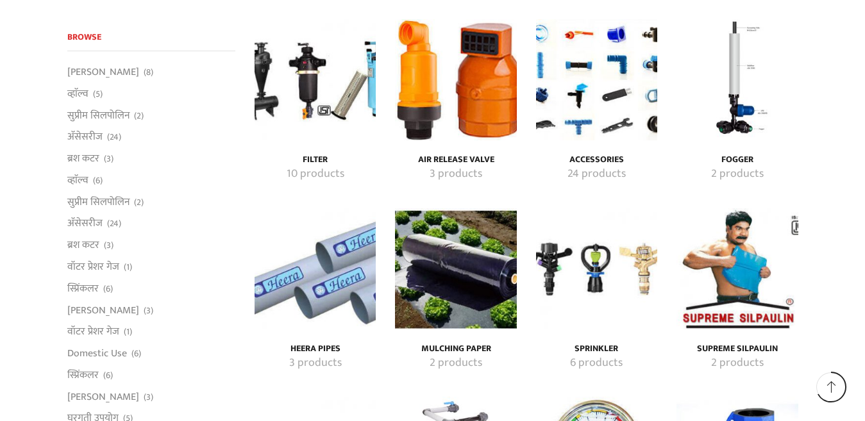
scroll to position [2240, 0]
type input "[EMAIL_ADDRESS][DOMAIN_NAME]"
click at [586, 94] on img "Visit product category Accessories" at bounding box center [596, 79] width 121 height 121
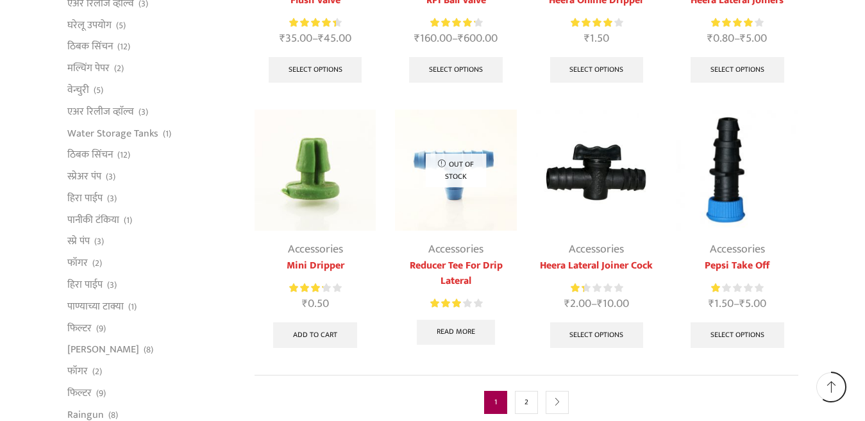
scroll to position [641, 0]
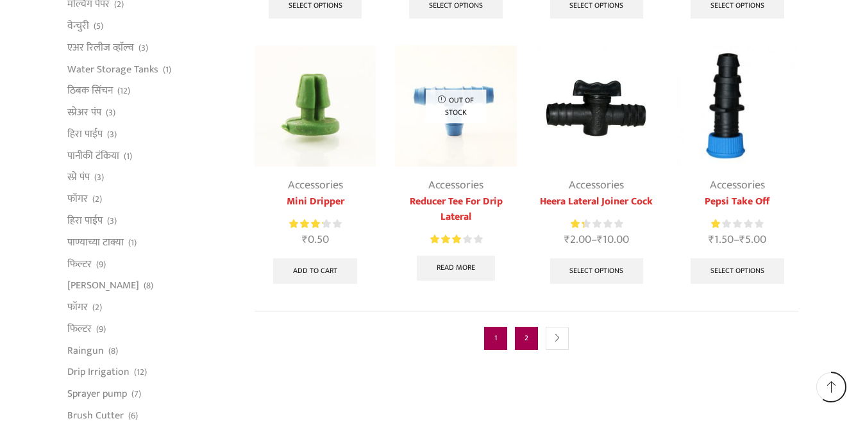
type input "iqbal1shaikh@gmail.com"
click at [523, 338] on link "2" at bounding box center [526, 338] width 23 height 23
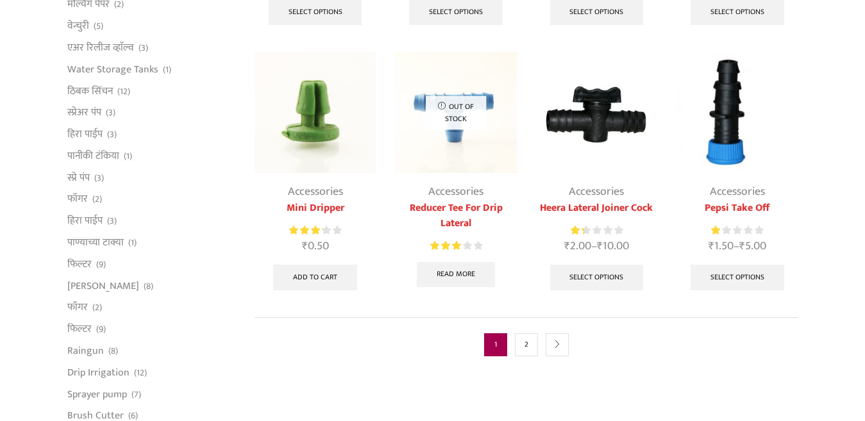
scroll to position [635, 0]
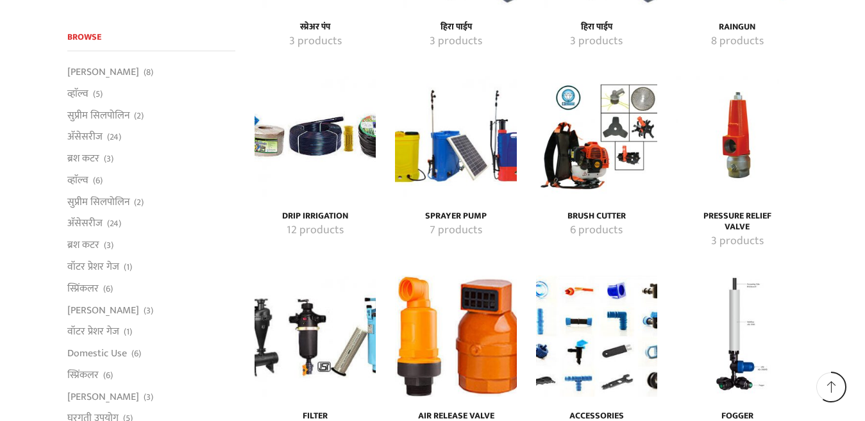
scroll to position [1919, 0]
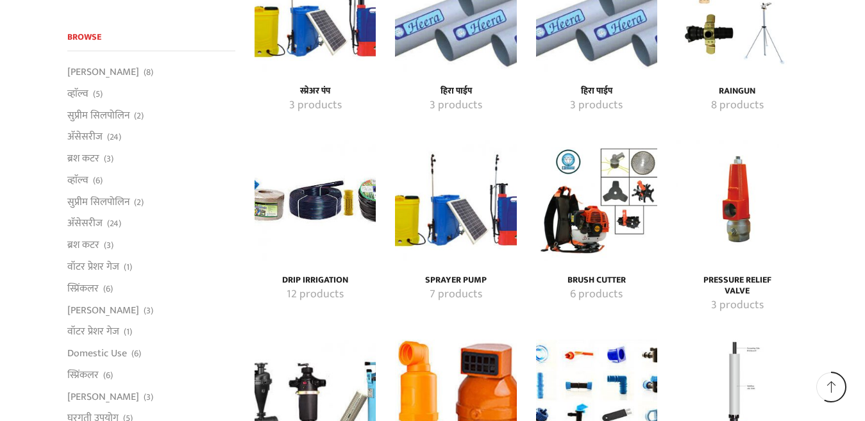
type input "iqbal1shaikh@gmail.com"
click at [446, 220] on img "Visit product category Sprayer pump" at bounding box center [455, 200] width 121 height 121
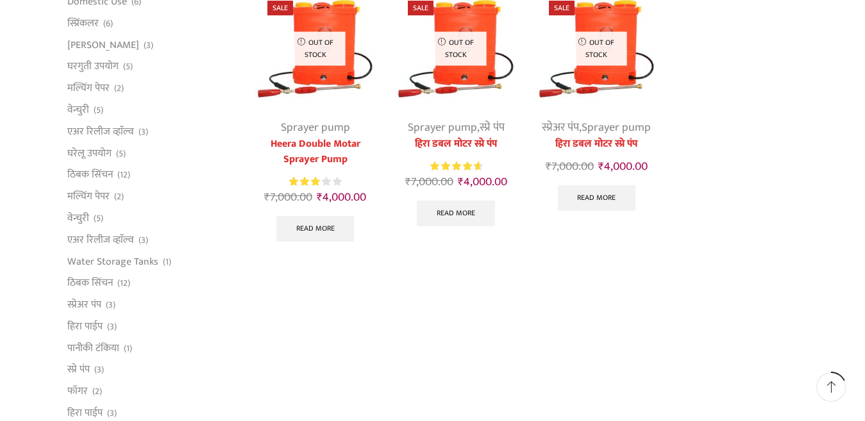
scroll to position [64, 0]
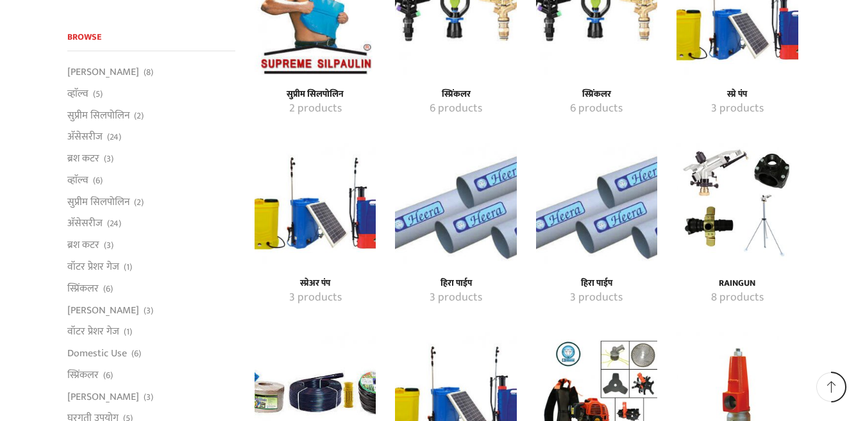
scroll to position [1663, 0]
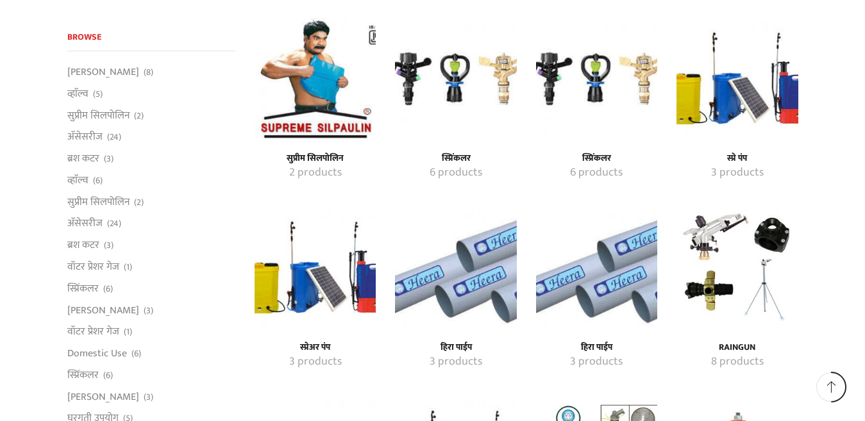
type input "iqbal1shaikh@gmail.com"
click at [324, 118] on img "Visit product category सुप्रीम सिलपोलिन" at bounding box center [315, 78] width 121 height 121
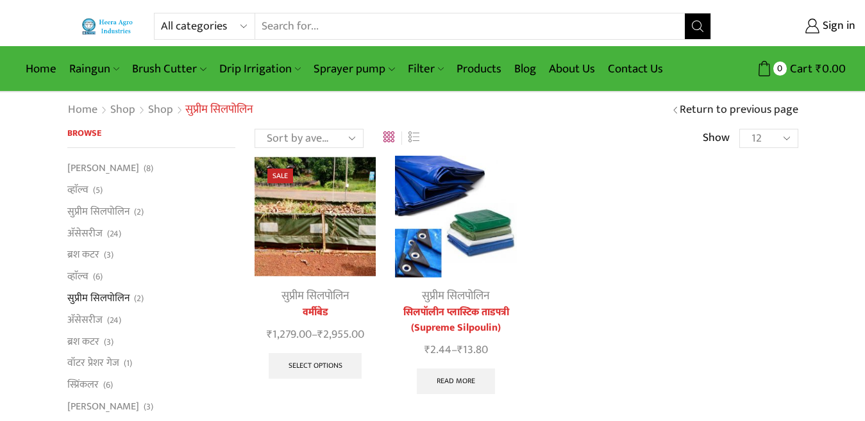
type input "iqbal1shaikh@gmail.com"
click at [438, 199] on img at bounding box center [455, 216] width 121 height 121
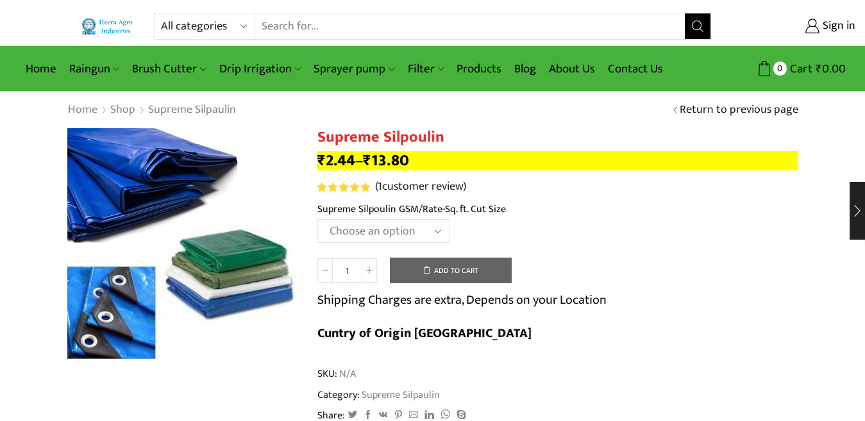
type input "iqbal1shaikh@gmail.com"
click at [432, 226] on select "Choose an option" at bounding box center [384, 231] width 132 height 24
click at [473, 229] on td "Choose an option Clear" at bounding box center [558, 236] width 481 height 35
click at [440, 235] on select "Choose an option" at bounding box center [384, 231] width 132 height 24
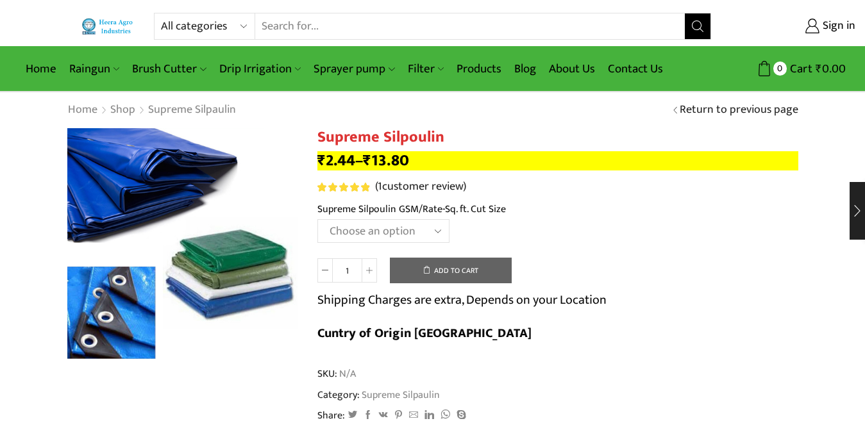
click at [437, 233] on select "Choose an option" at bounding box center [384, 231] width 132 height 24
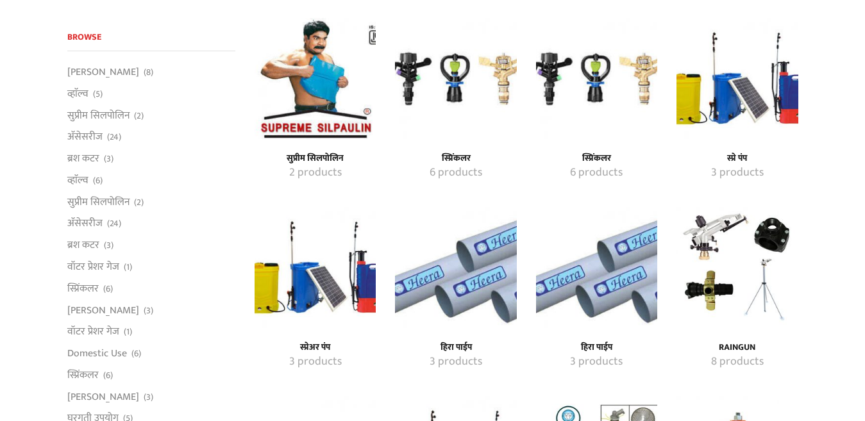
scroll to position [1663, 0]
type input "[EMAIL_ADDRESS][DOMAIN_NAME]"
click at [448, 158] on h4 "स्प्रिंकलर" at bounding box center [455, 158] width 93 height 11
type input "[EMAIL_ADDRESS][DOMAIN_NAME]"
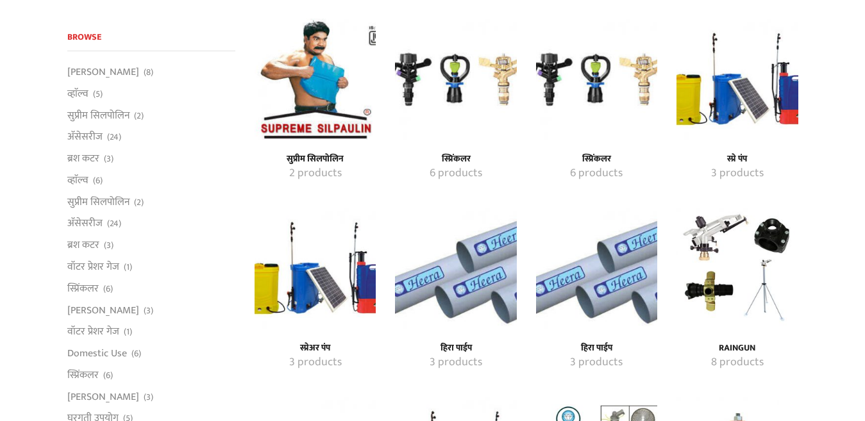
click at [601, 162] on h4 "स्प्रिंकलर" at bounding box center [596, 159] width 93 height 11
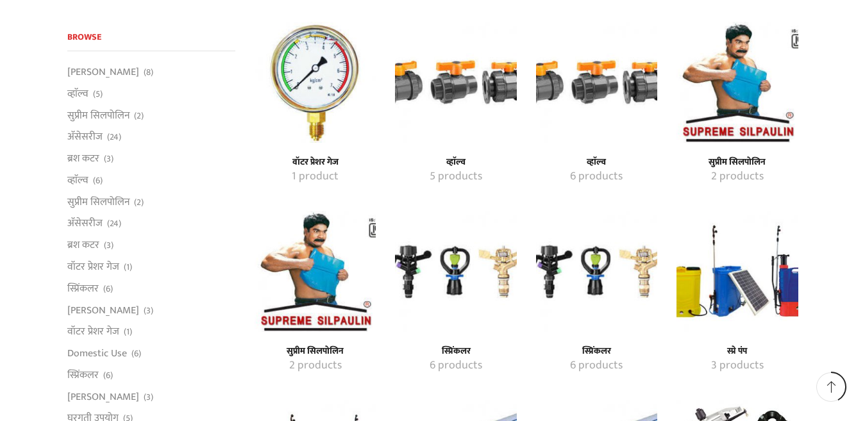
scroll to position [1405, 0]
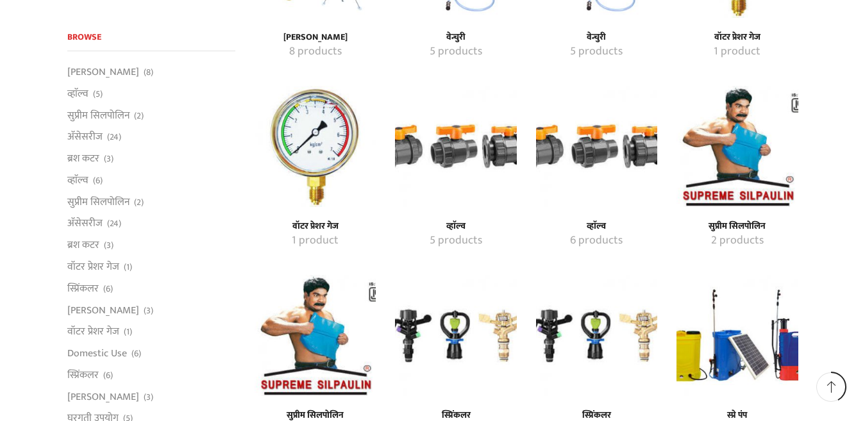
type input "[EMAIL_ADDRESS][DOMAIN_NAME]"
click at [597, 230] on h4 "व्हाॅल्व" at bounding box center [596, 226] width 93 height 11
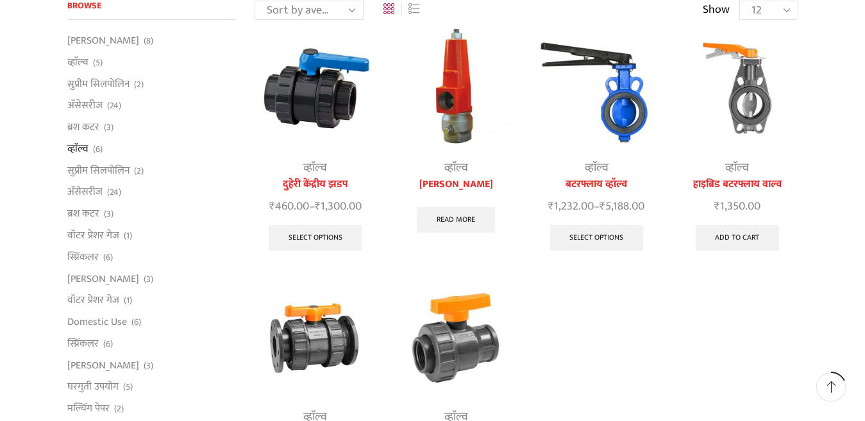
scroll to position [192, 0]
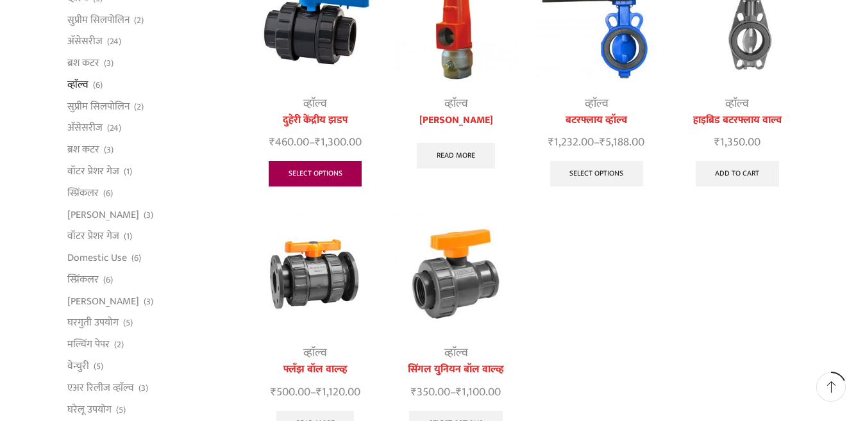
type input "[EMAIL_ADDRESS][DOMAIN_NAME]"
click at [334, 169] on link "Select options" at bounding box center [316, 174] width 94 height 26
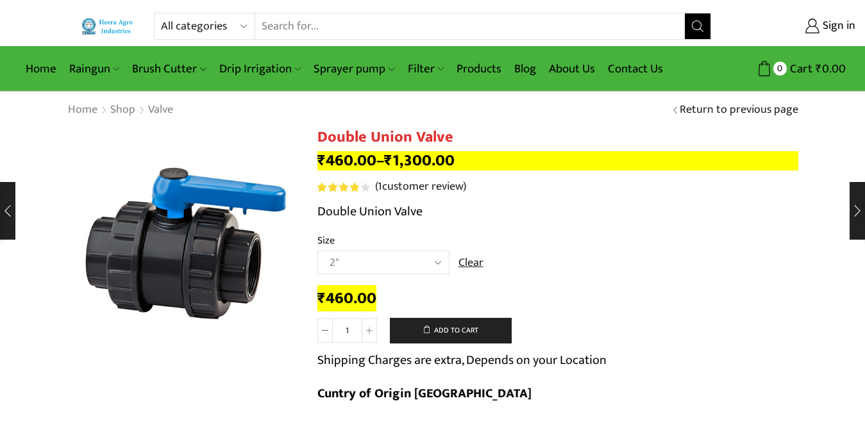
type input "[EMAIL_ADDRESS][DOMAIN_NAME]"
click at [433, 259] on select "Choose an option 2" 2.5" 3"" at bounding box center [384, 263] width 132 height 24
click at [318, 251] on select "Choose an option 2" 2.5" 3"" at bounding box center [384, 263] width 132 height 24
click at [437, 259] on select "Choose an option 2" 2.5" 3"" at bounding box center [384, 263] width 132 height 24
click at [318, 251] on select "Choose an option 2" 2.5" 3"" at bounding box center [384, 263] width 132 height 24
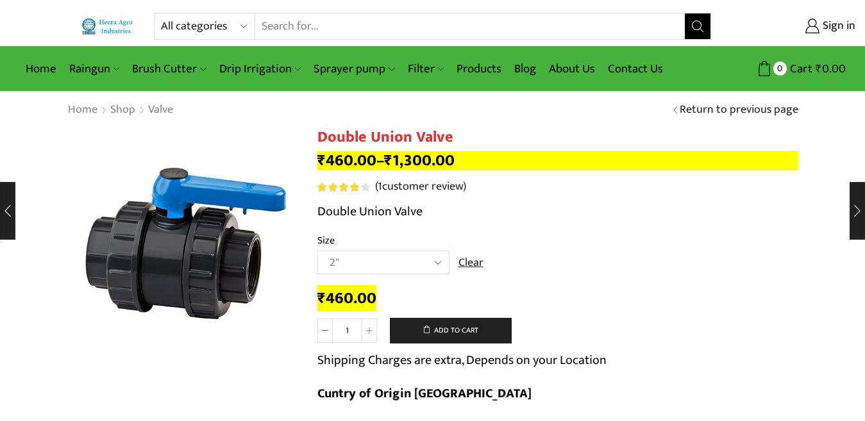
click at [396, 269] on select "Choose an option 2" 2.5" 3"" at bounding box center [384, 263] width 132 height 24
click at [318, 251] on select "Choose an option 2" 2.5" 3"" at bounding box center [384, 263] width 132 height 24
click at [427, 258] on select "Choose an option 2" 2.5" 3"" at bounding box center [384, 263] width 132 height 24
select select "3""
click at [318, 251] on select "Choose an option 2" 2.5" 3"" at bounding box center [384, 263] width 132 height 24
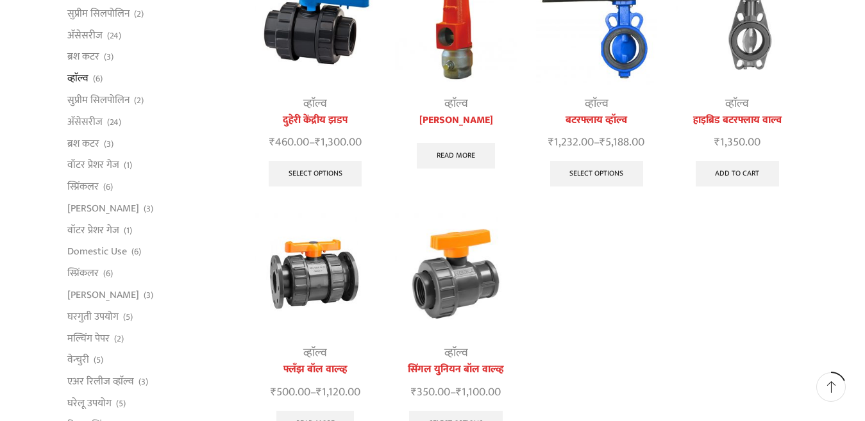
scroll to position [192, 0]
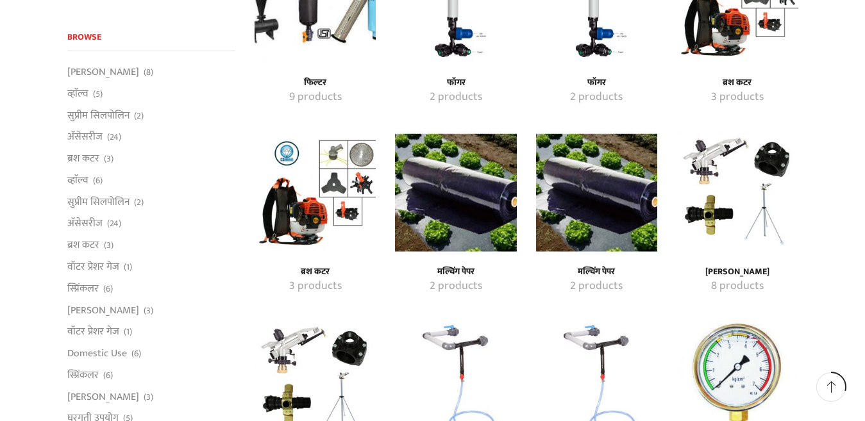
scroll to position [917, 0]
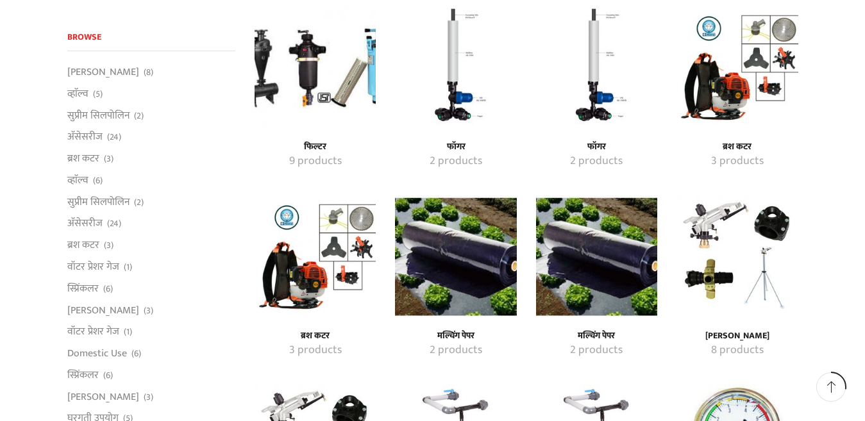
type input "[EMAIL_ADDRESS][DOMAIN_NAME]"
click at [596, 145] on h4 "फॉगर" at bounding box center [596, 147] width 93 height 11
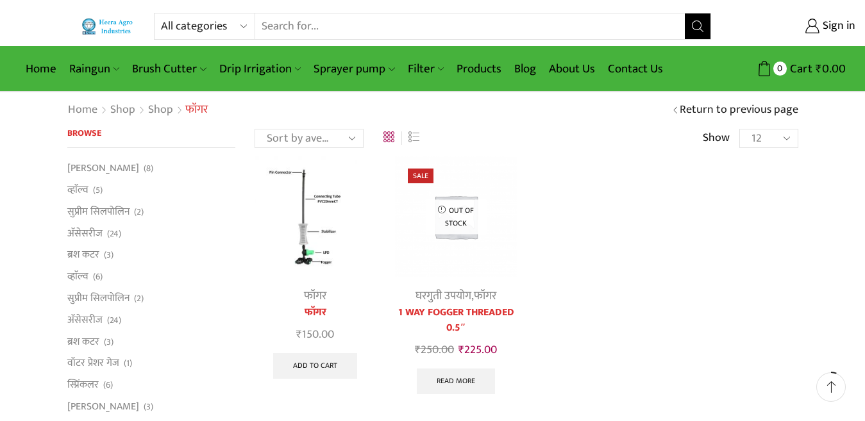
scroll to position [64, 0]
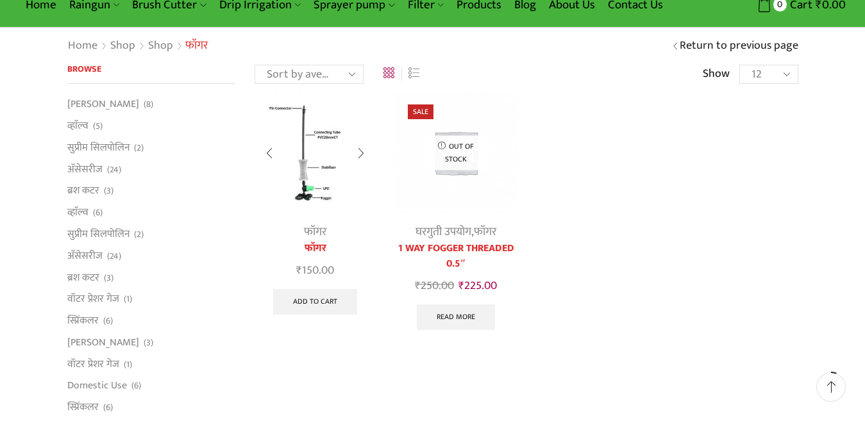
type input "[EMAIL_ADDRESS][DOMAIN_NAME]"
click at [312, 182] on img at bounding box center [315, 152] width 121 height 121
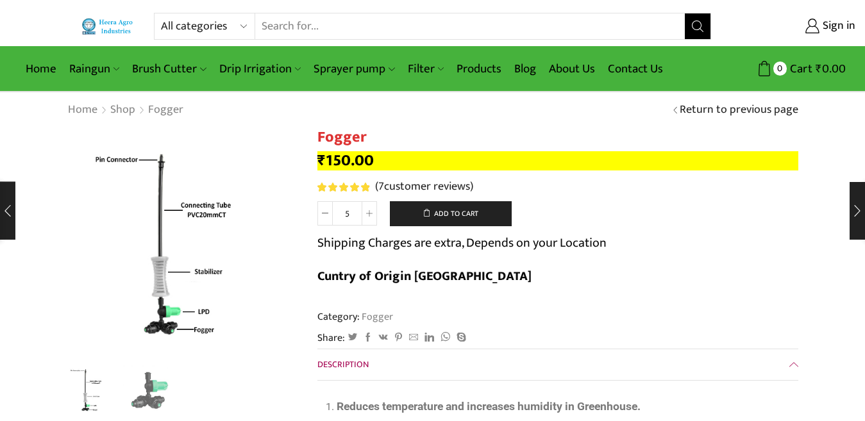
scroll to position [64, 0]
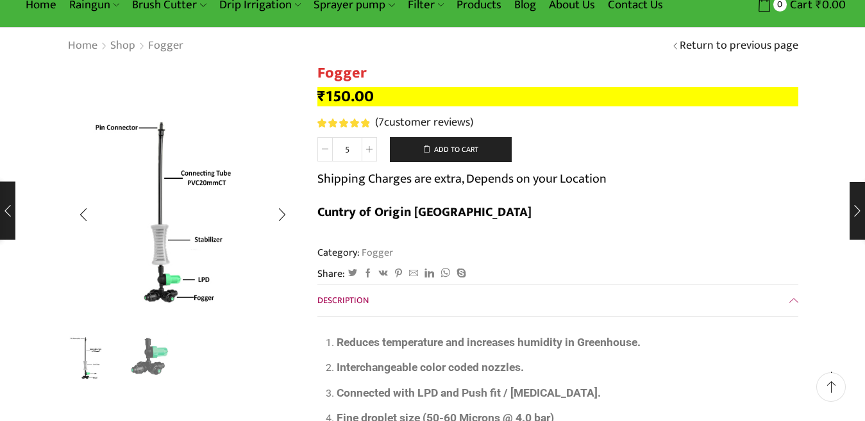
type input "iqbal1shaikh@gmail.com"
click at [142, 359] on img "2 / 2" at bounding box center [149, 358] width 53 height 53
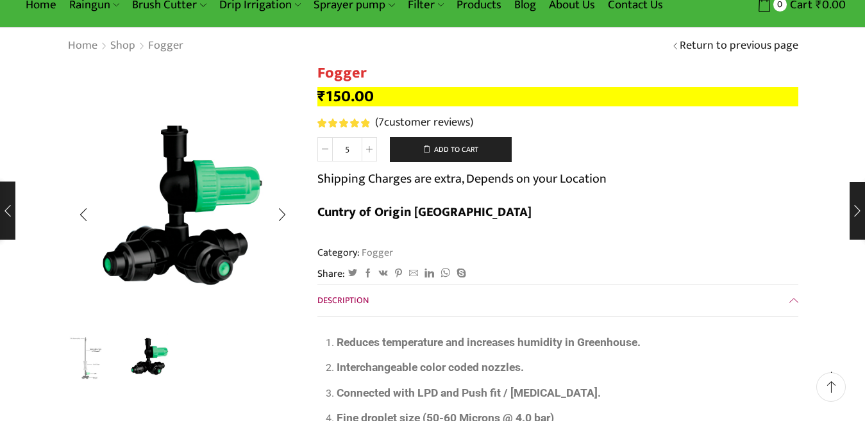
click at [74, 359] on img "1 / 2" at bounding box center [90, 358] width 53 height 53
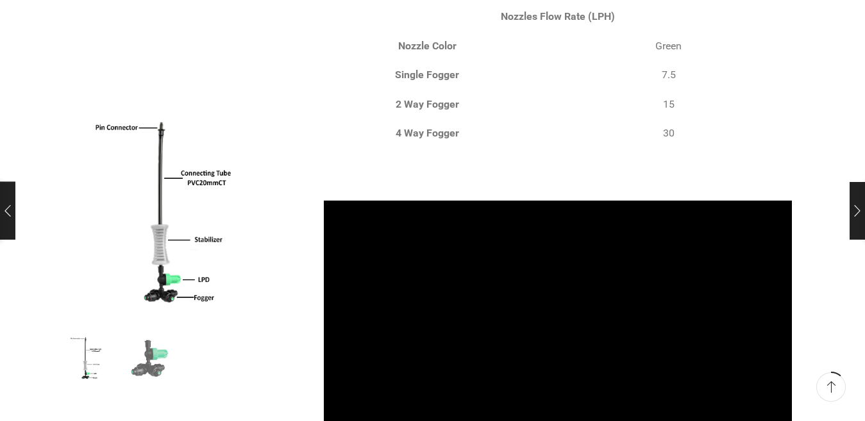
scroll to position [641, 0]
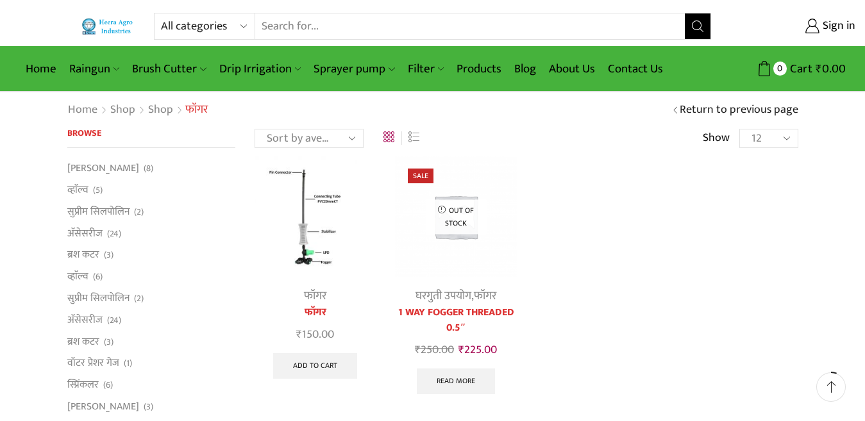
scroll to position [66, 0]
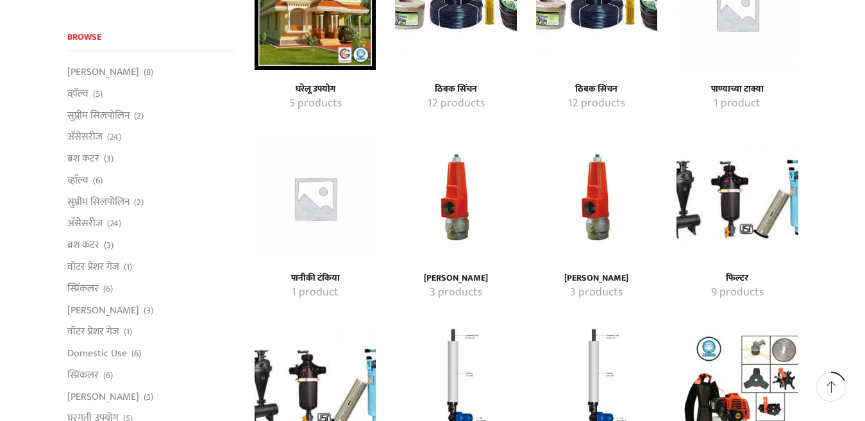
scroll to position [532, 0]
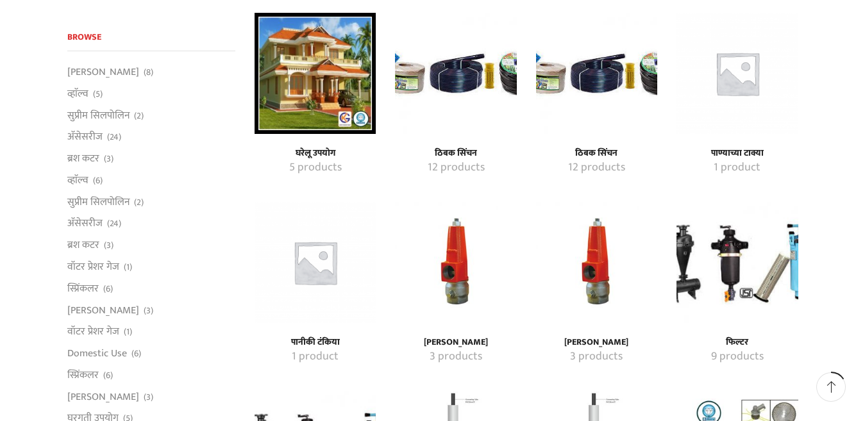
type input "[EMAIL_ADDRESS][DOMAIN_NAME]"
click at [322, 154] on h4 "घरेलू उपयोग" at bounding box center [315, 153] width 93 height 11
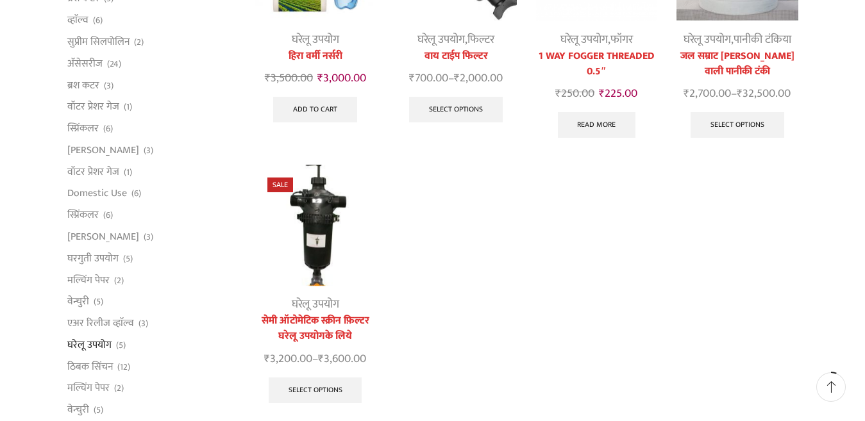
scroll to position [64, 0]
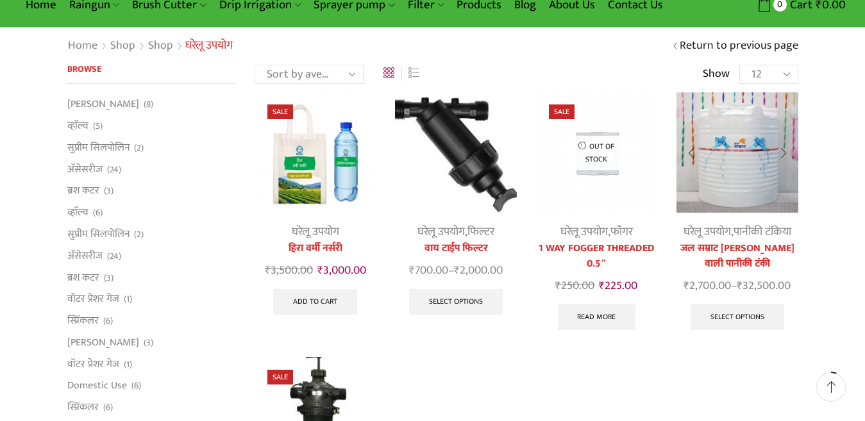
type input "[EMAIL_ADDRESS][DOMAIN_NAME]"
click at [750, 228] on link "पानीकी टंकिया" at bounding box center [763, 232] width 58 height 19
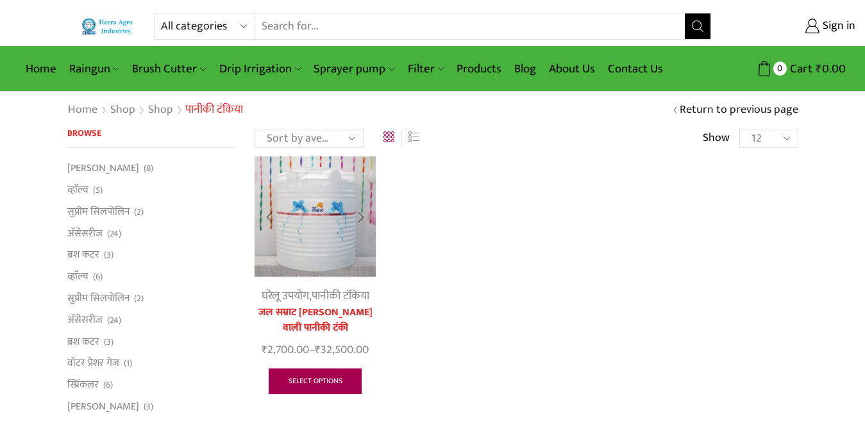
type input "[EMAIL_ADDRESS][DOMAIN_NAME]"
click at [335, 384] on link "Select options" at bounding box center [316, 382] width 94 height 26
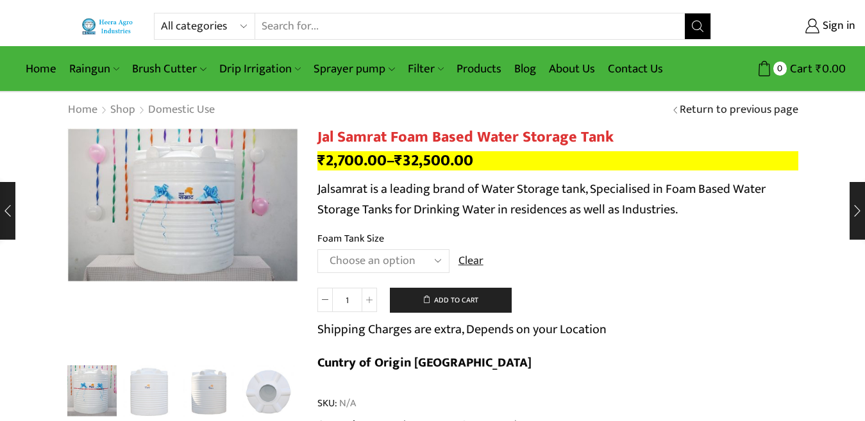
type input "[EMAIL_ADDRESS][DOMAIN_NAME]"
click at [437, 258] on select "Choose an option 300 Liter 500 Liter 750 Liter 1000 Liter 1500 Liter 2000 Liter…" at bounding box center [384, 262] width 132 height 24
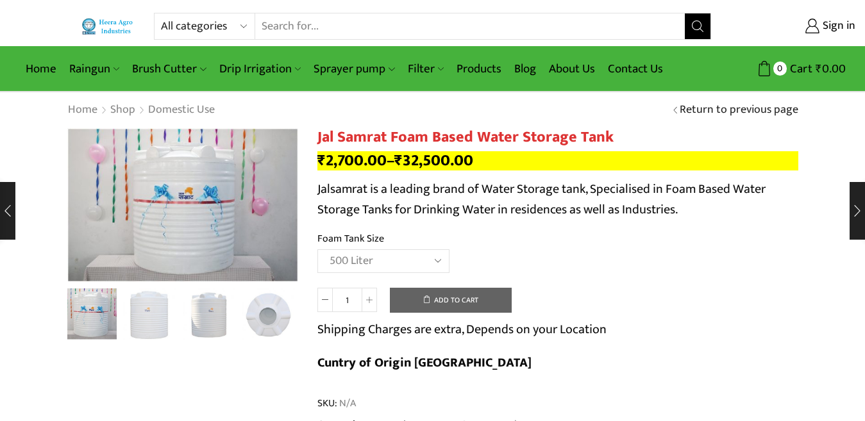
click at [318, 250] on select "Choose an option 300 Liter 500 Liter 750 Liter 1000 Liter 1500 Liter 2000 Liter…" at bounding box center [384, 262] width 132 height 24
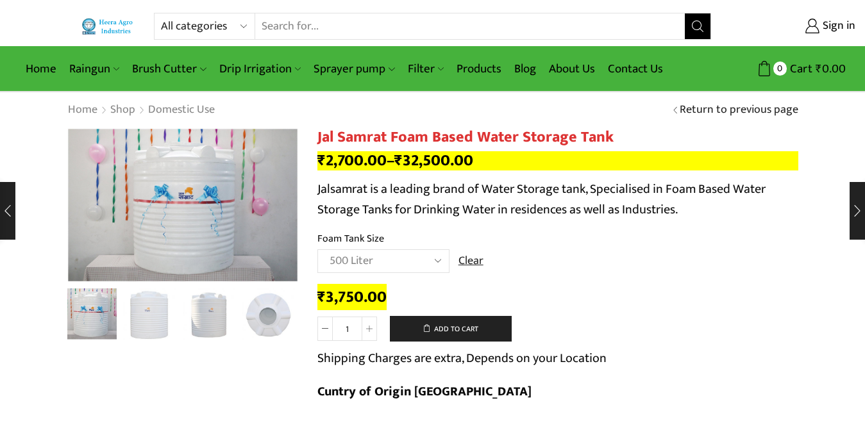
click at [434, 262] on select "Choose an option 300 Liter 500 Liter 750 Liter 1000 Liter 1500 Liter 2000 Liter…" at bounding box center [384, 262] width 132 height 24
click at [318, 250] on select "Choose an option 300 Liter 500 Liter 750 Liter 1000 Liter 1500 Liter 2000 Liter…" at bounding box center [384, 262] width 132 height 24
click at [424, 260] on select "Choose an option 300 Liter 500 Liter 750 Liter 1000 Liter 1500 Liter 2000 Liter…" at bounding box center [384, 262] width 132 height 24
click at [318, 250] on select "Choose an option 300 Liter 500 Liter 750 Liter 1000 Liter 1500 Liter 2000 Liter…" at bounding box center [384, 262] width 132 height 24
click at [432, 264] on select "Choose an option 300 Liter 500 Liter 750 Liter 1000 Liter 1500 Liter 2000 Liter…" at bounding box center [384, 262] width 132 height 24
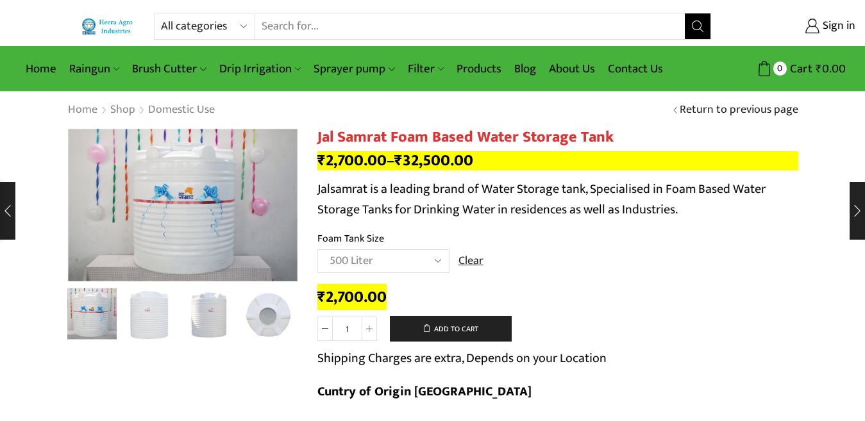
click at [318, 250] on select "Choose an option 300 Liter 500 Liter 750 Liter 1000 Liter 1500 Liter 2000 Liter…" at bounding box center [384, 262] width 132 height 24
select select "500 Liter"
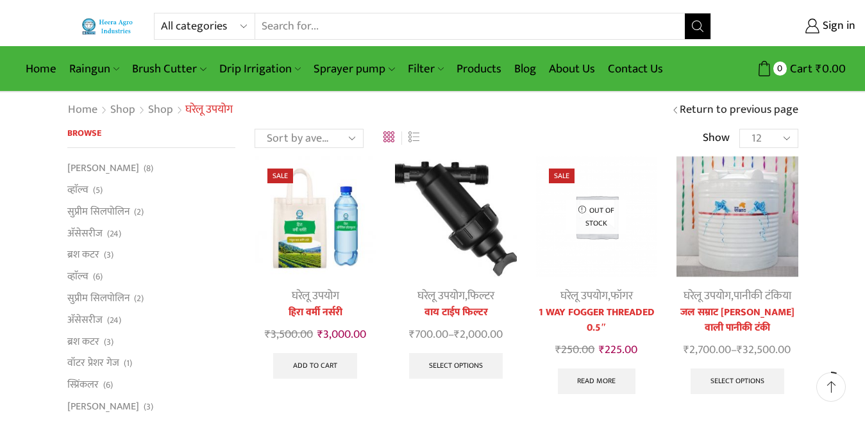
scroll to position [66, 0]
